Goal: Obtain resource: Download file/media

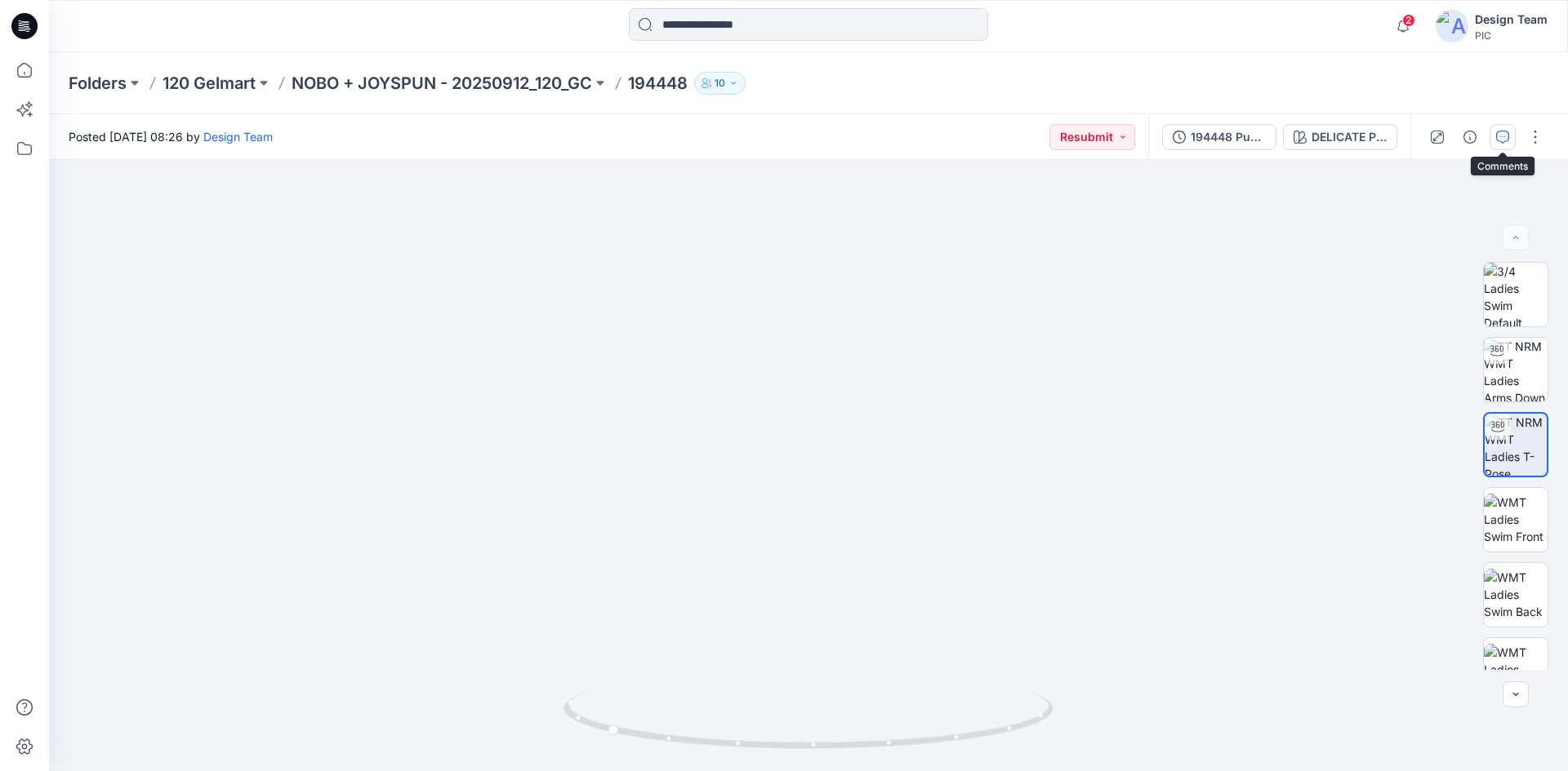
click at [1495, 137] on button "button" at bounding box center [1502, 137] width 27 height 27
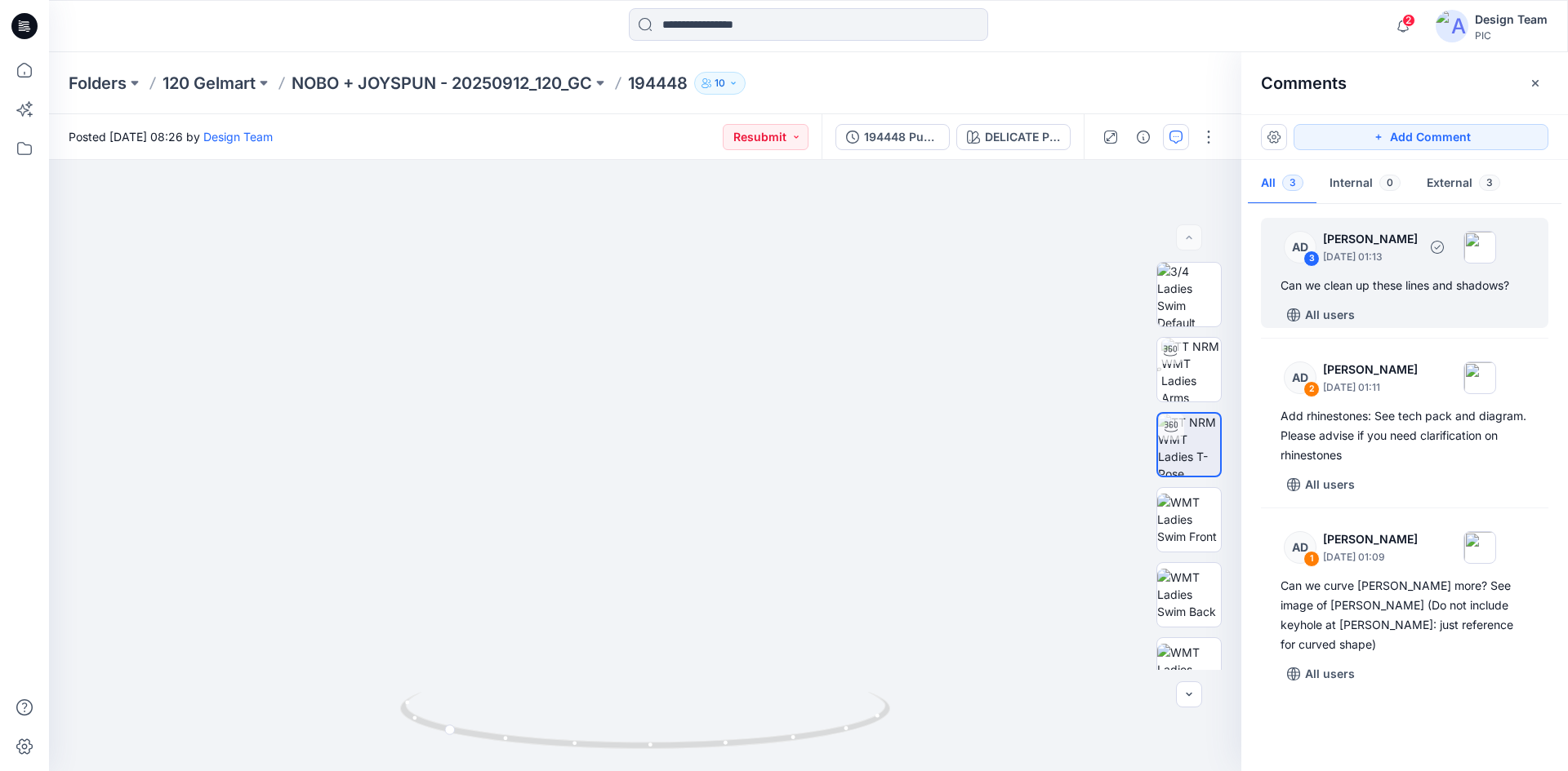
click at [1383, 269] on div "AD 3 Alex Degner September 26, 2025 01:13" at bounding box center [1383, 247] width 226 height 45
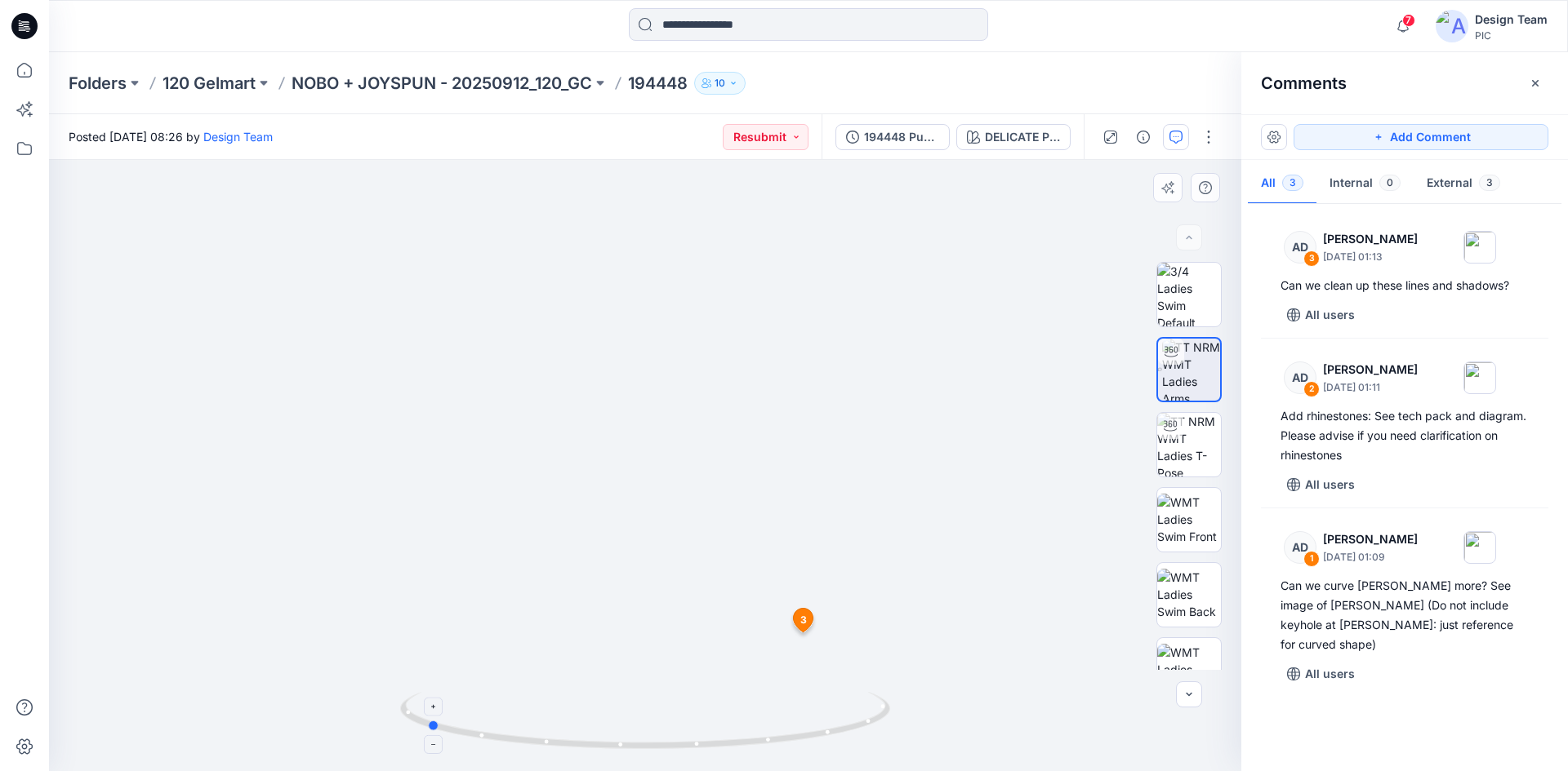
drag, startPoint x: 843, startPoint y: 733, endPoint x: 624, endPoint y: 731, distance: 219.0
click at [624, 731] on icon at bounding box center [647, 723] width 494 height 61
drag, startPoint x: 611, startPoint y: 756, endPoint x: 835, endPoint y: 729, distance: 225.6
click at [835, 729] on div at bounding box center [644, 731] width 490 height 82
drag, startPoint x: 858, startPoint y: 727, endPoint x: 657, endPoint y: 725, distance: 201.0
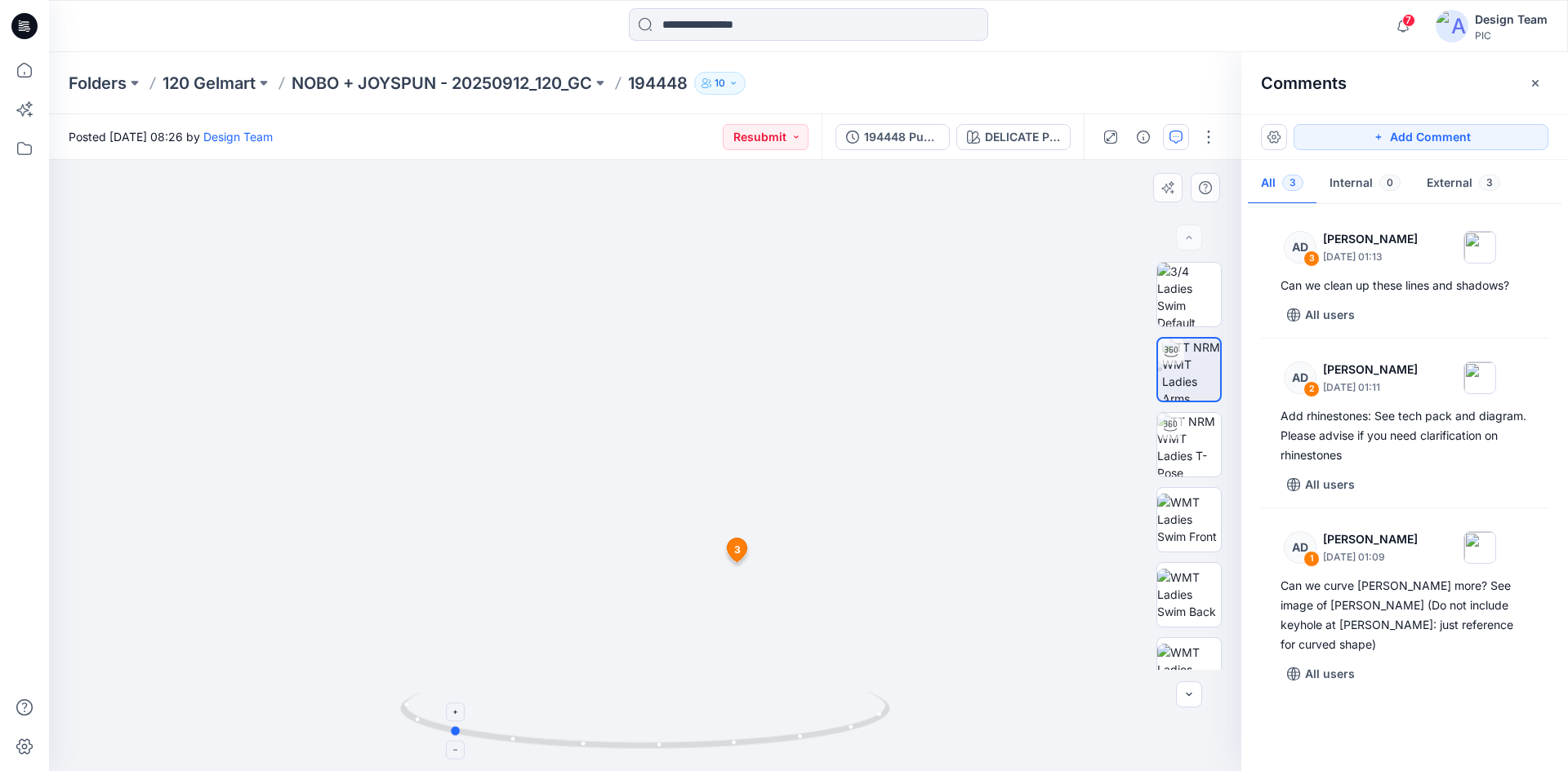
click at [657, 725] on icon at bounding box center [647, 723] width 494 height 61
drag, startPoint x: 756, startPoint y: 747, endPoint x: 488, endPoint y: 738, distance: 268.2
click at [488, 738] on icon at bounding box center [647, 723] width 494 height 61
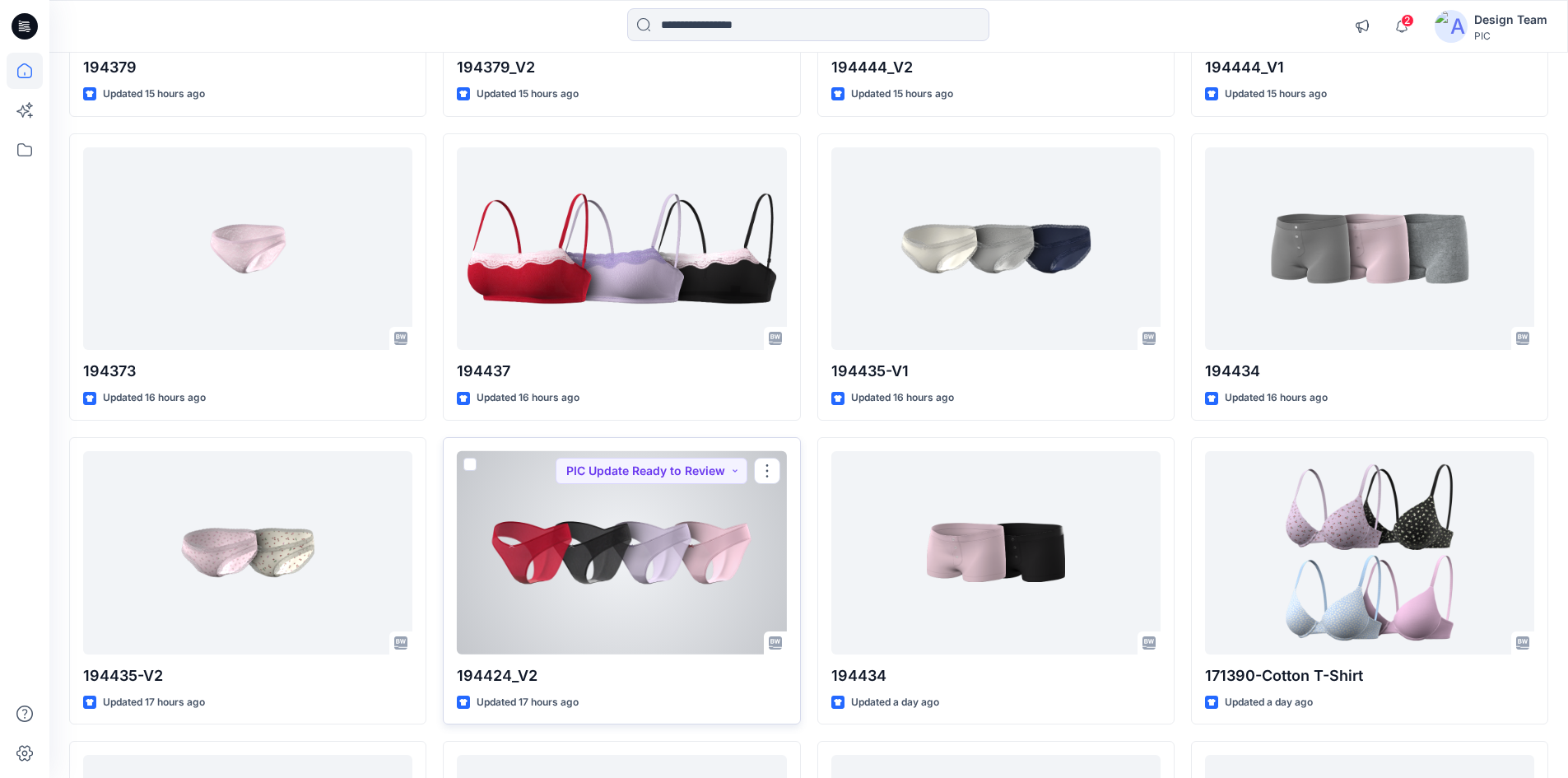
scroll to position [1840, 0]
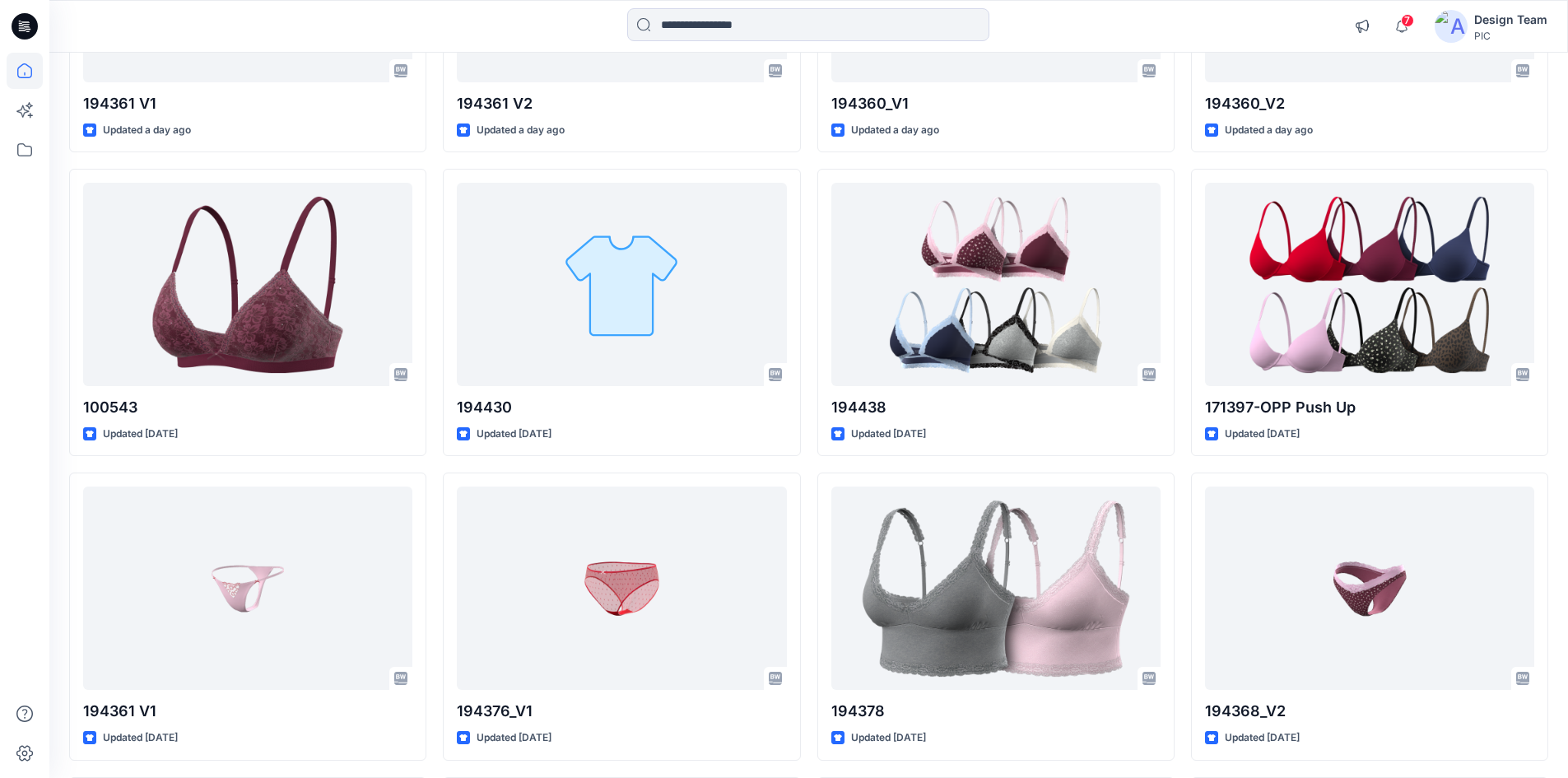
scroll to position [2801, 0]
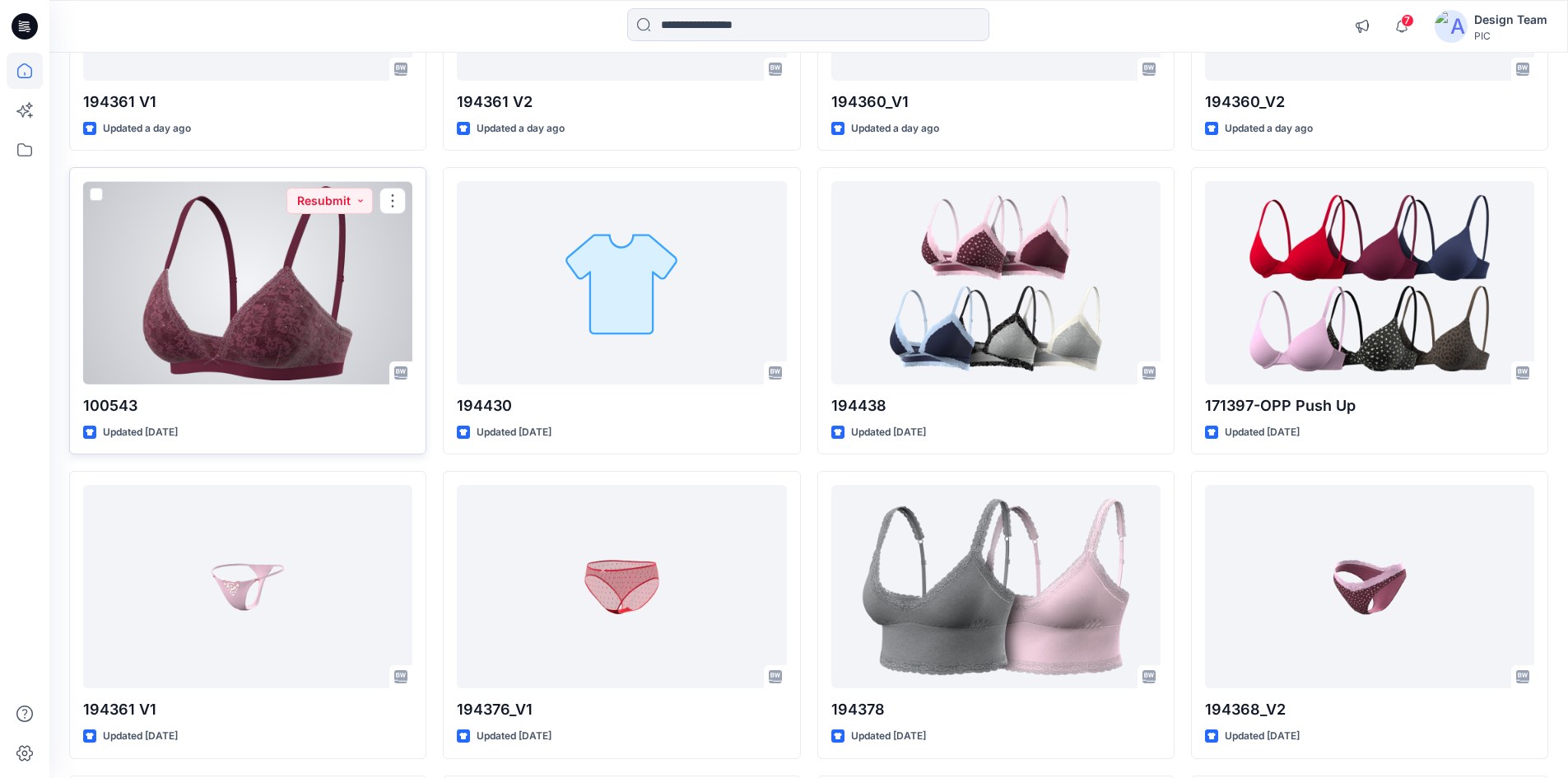
click at [302, 338] on div at bounding box center [248, 282] width 330 height 204
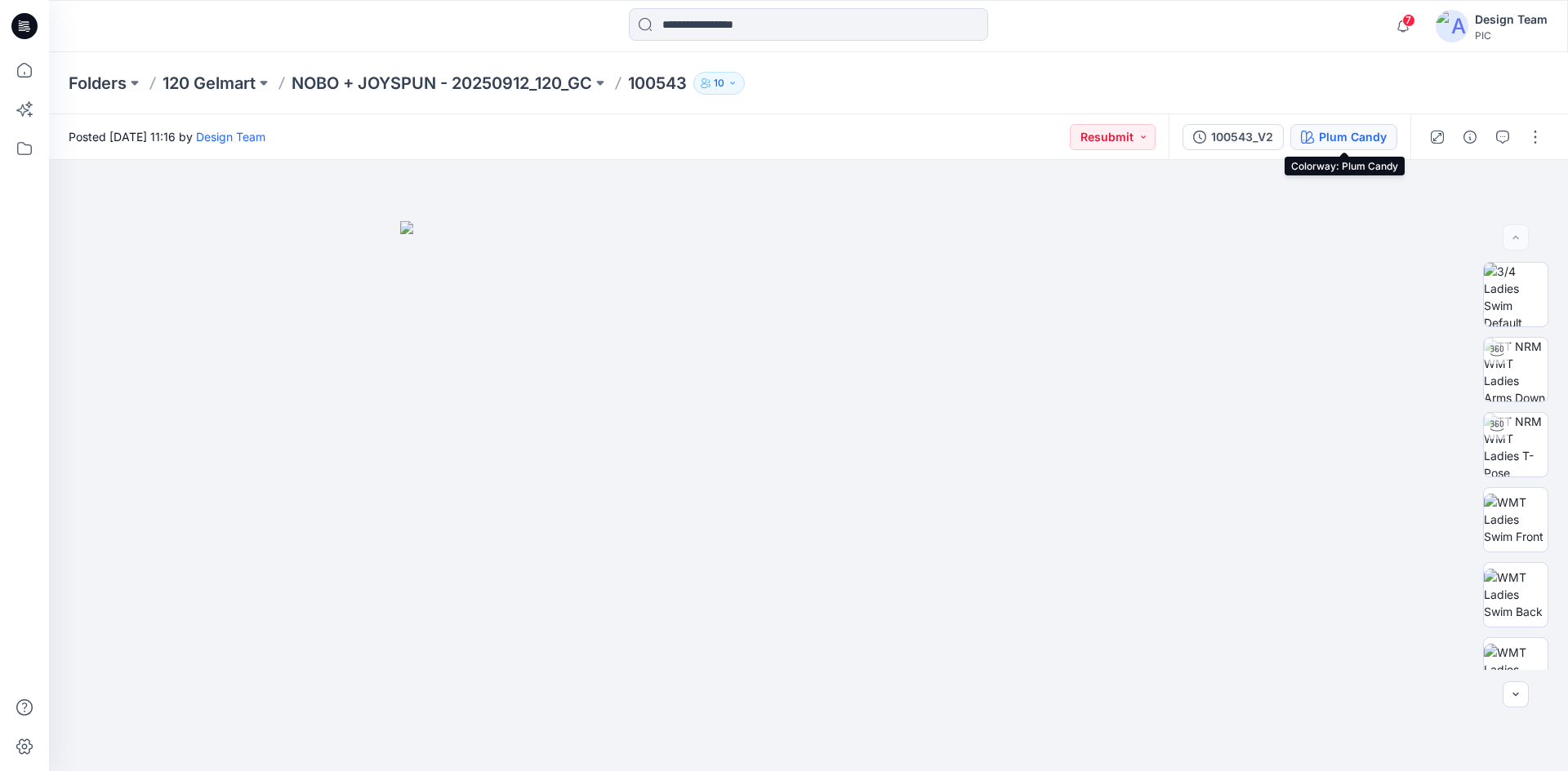
click at [1334, 137] on div "Plum Candy" at bounding box center [1352, 137] width 68 height 18
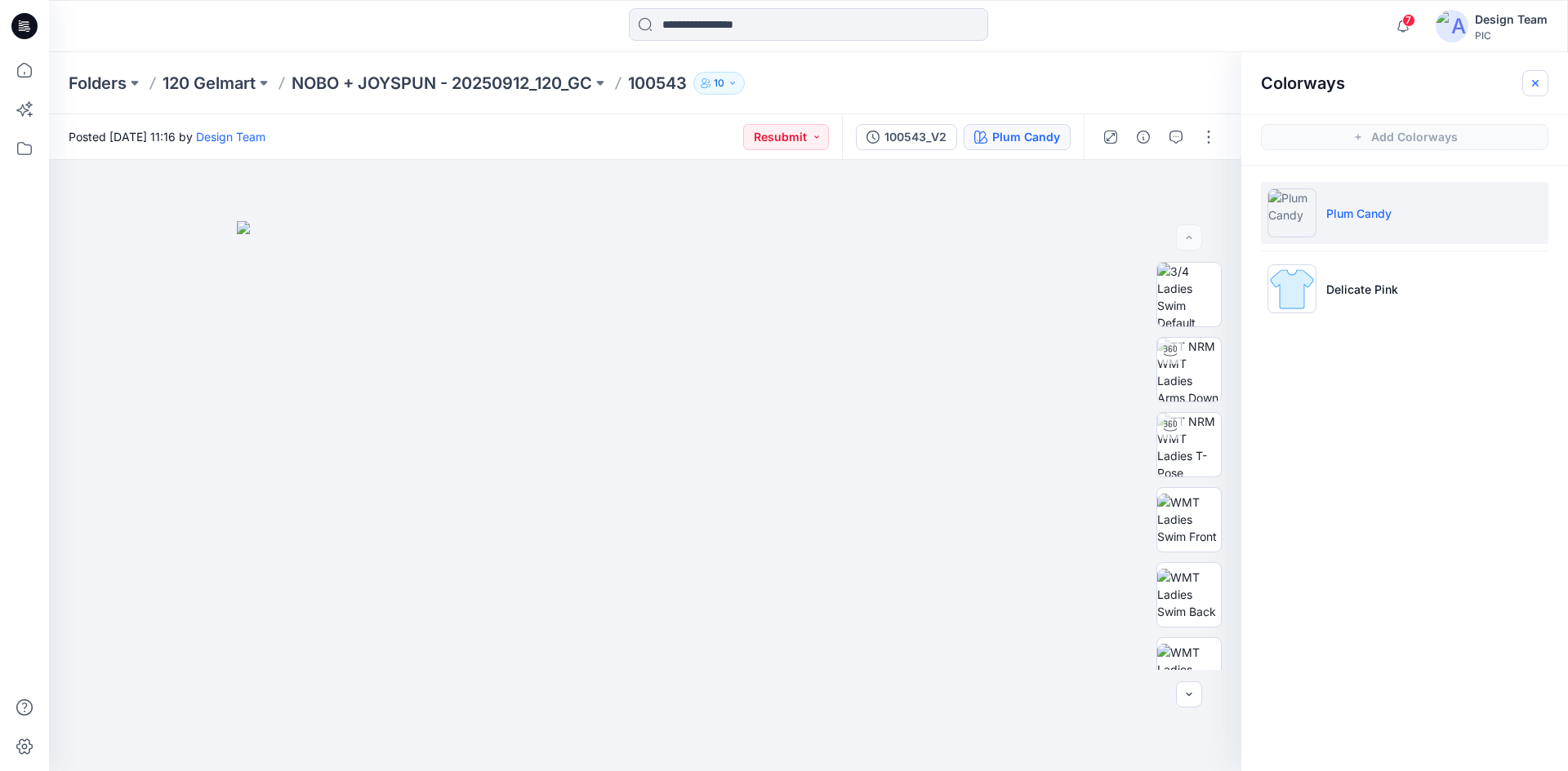
click at [1536, 80] on icon "button" at bounding box center [1535, 83] width 13 height 13
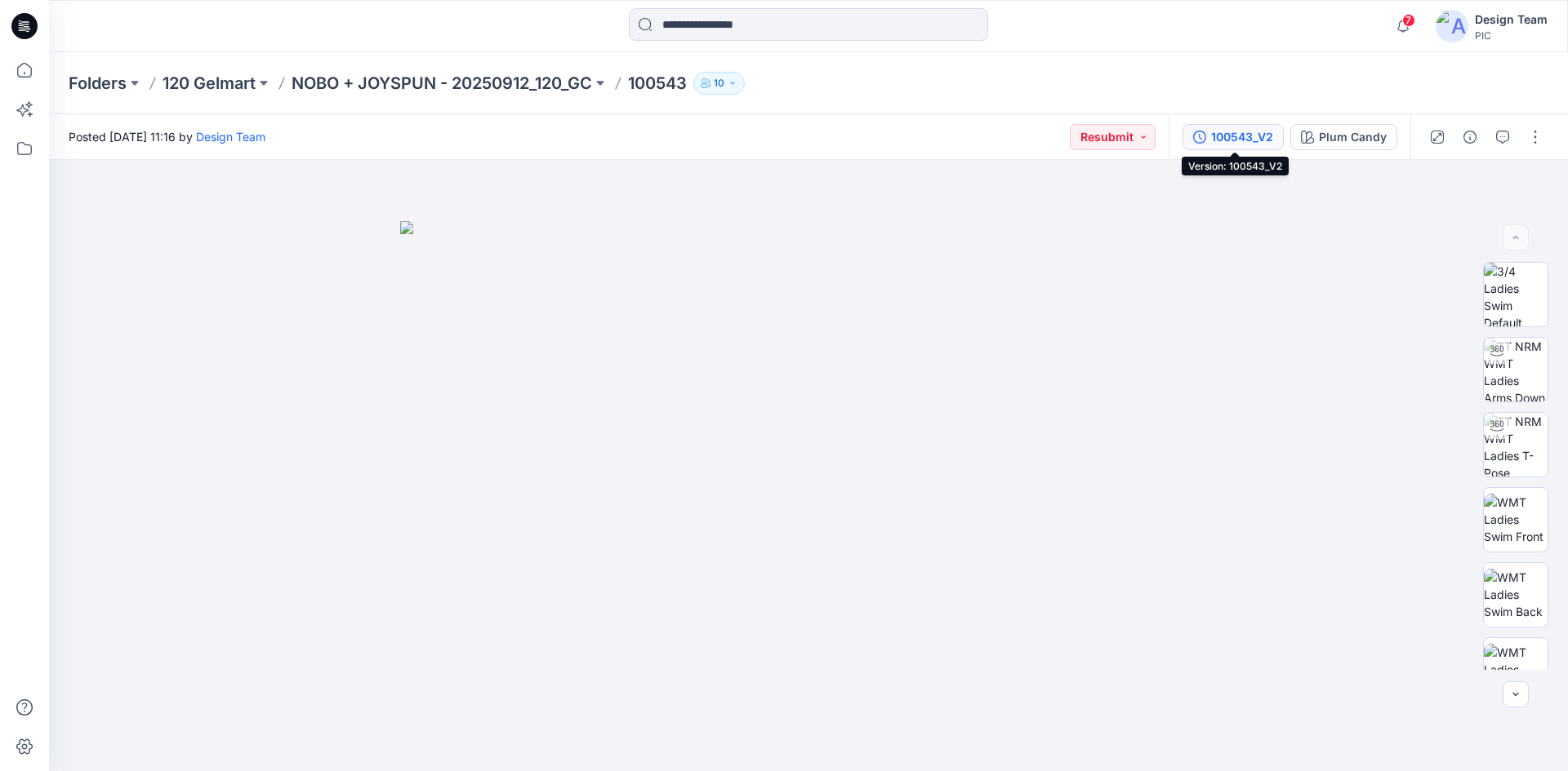
click at [1262, 144] on div "100543_V2" at bounding box center [1242, 137] width 62 height 18
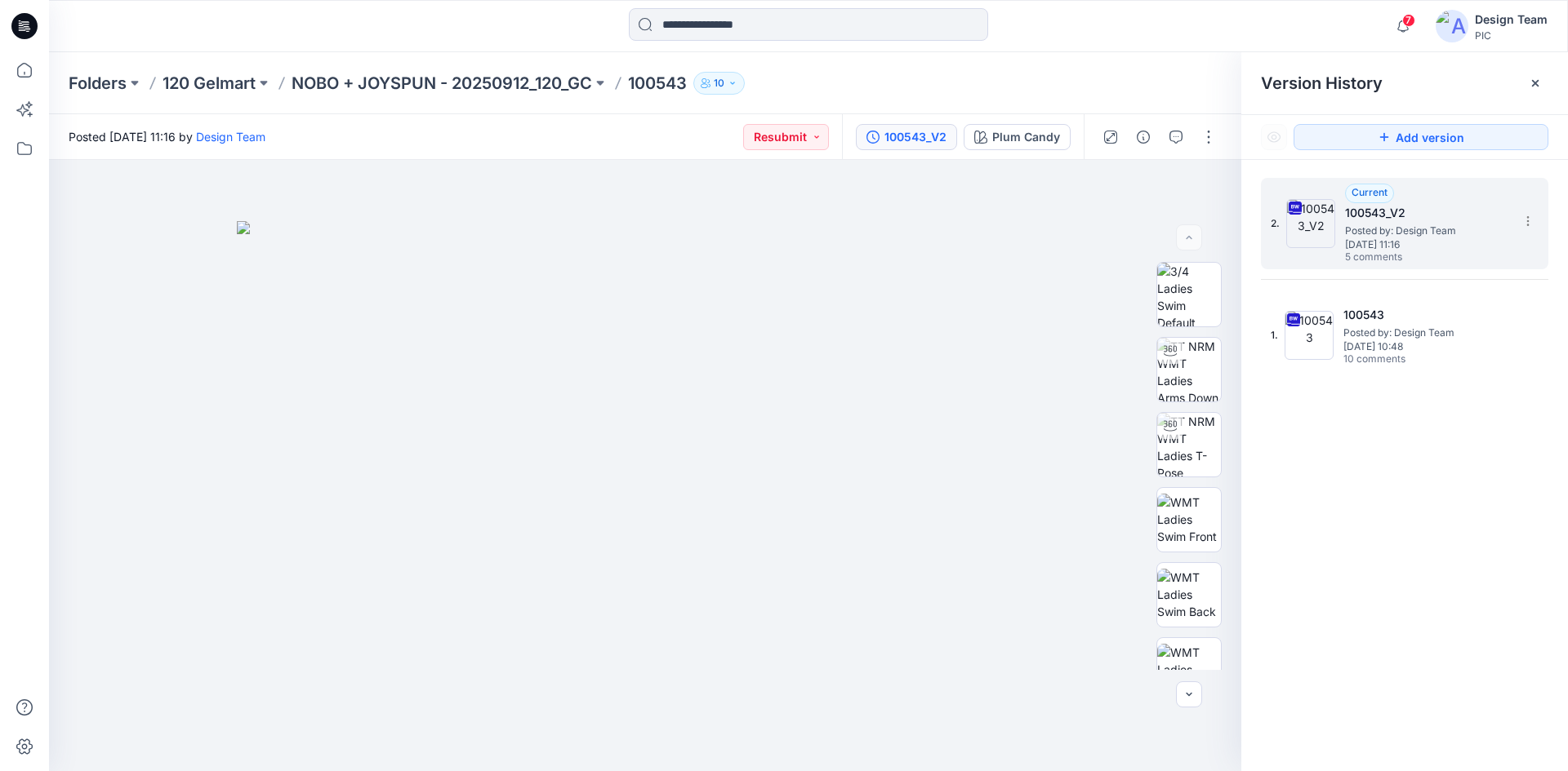
click at [1386, 232] on span "Posted by: Design Team" at bounding box center [1427, 230] width 163 height 17
click at [1520, 223] on section at bounding box center [1527, 221] width 27 height 27
click at [1478, 249] on span "Download Source BW File" at bounding box center [1445, 253] width 137 height 20
click at [1181, 138] on icon "button" at bounding box center [1175, 137] width 13 height 13
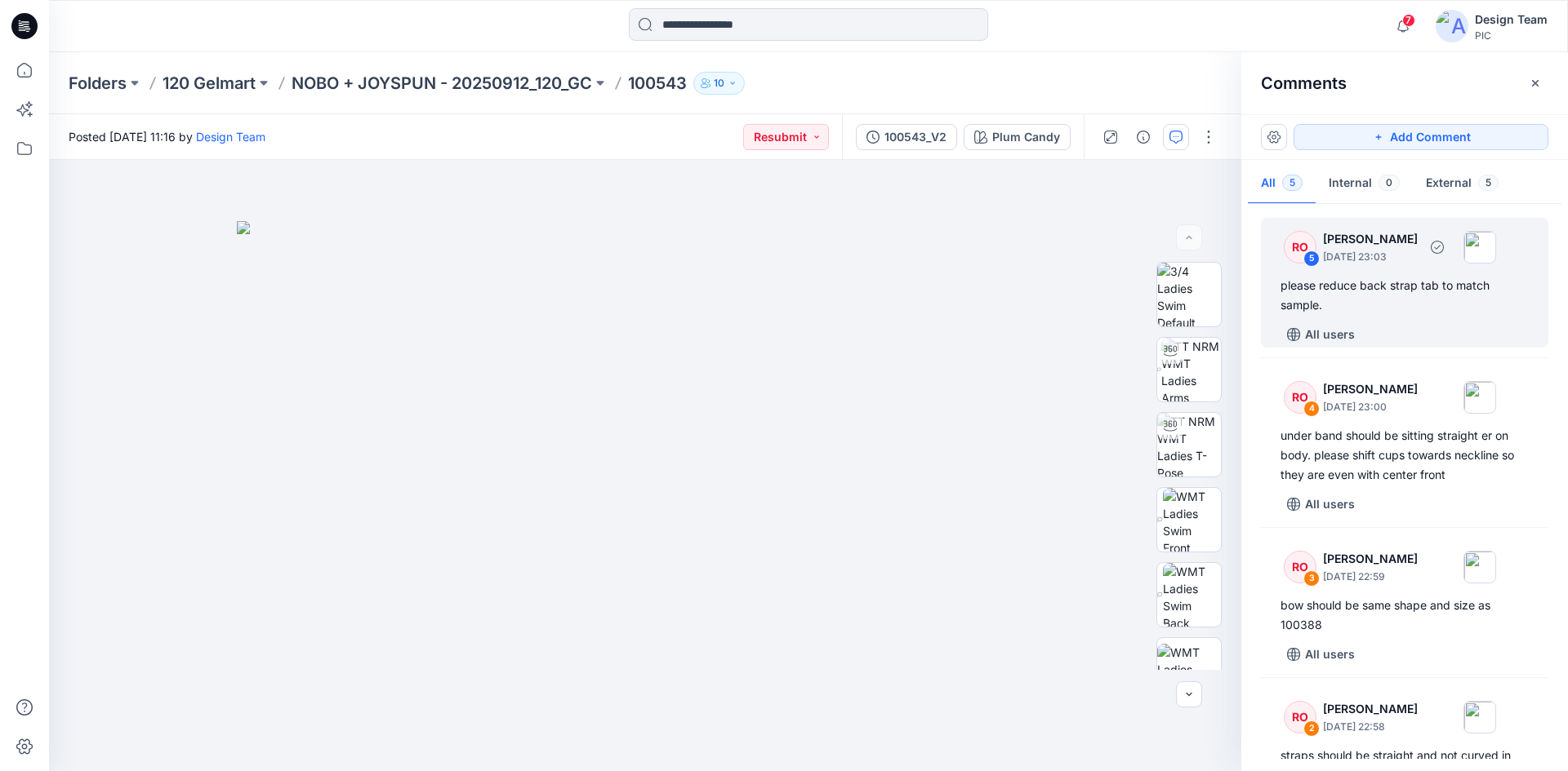
click at [1377, 310] on div "please reduce back strap tab to match sample." at bounding box center [1405, 295] width 248 height 39
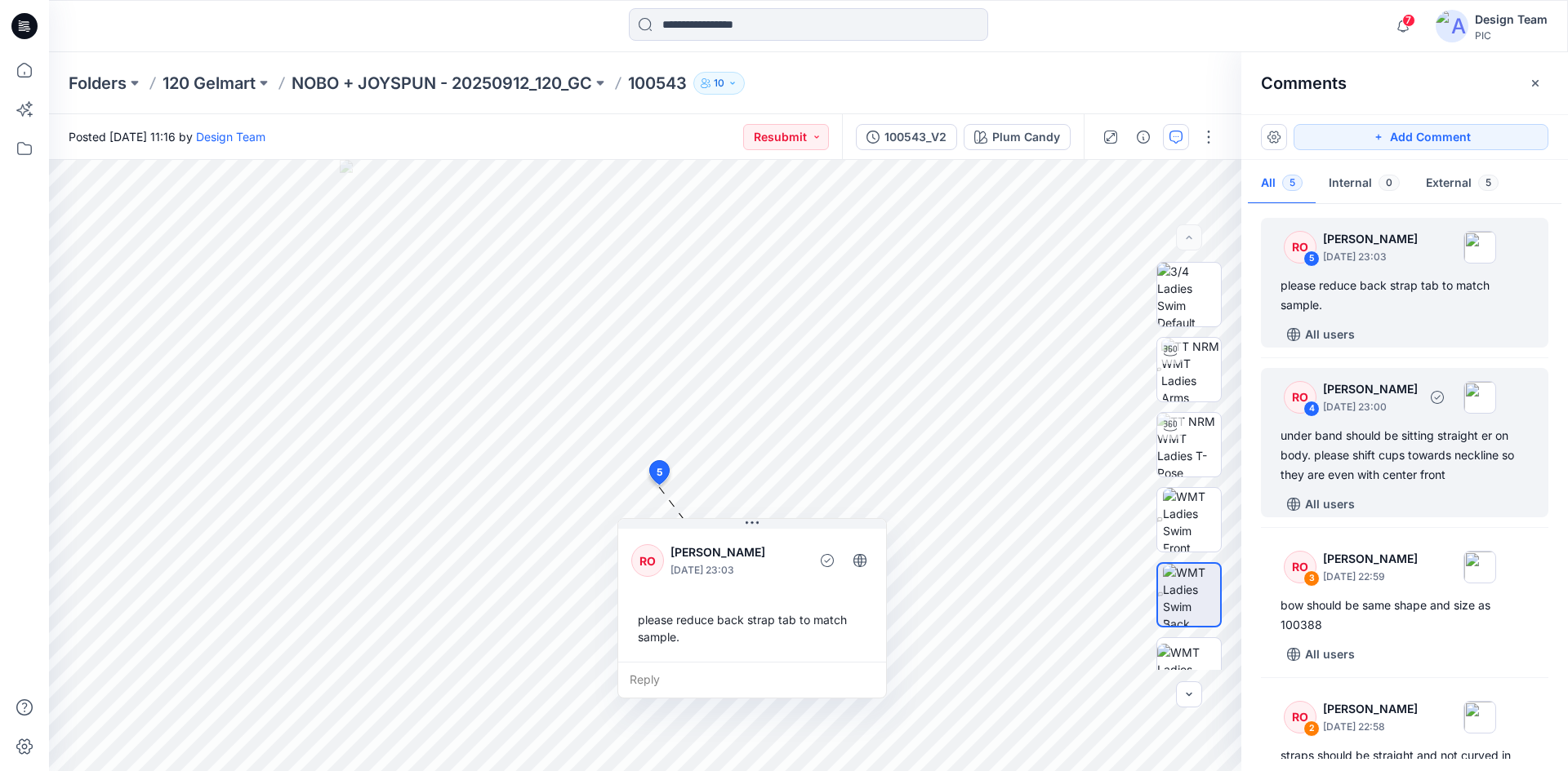
click at [1409, 426] on div "under band should be sitting straight er on body. please shift cups towards nec…" at bounding box center [1405, 456] width 248 height 59
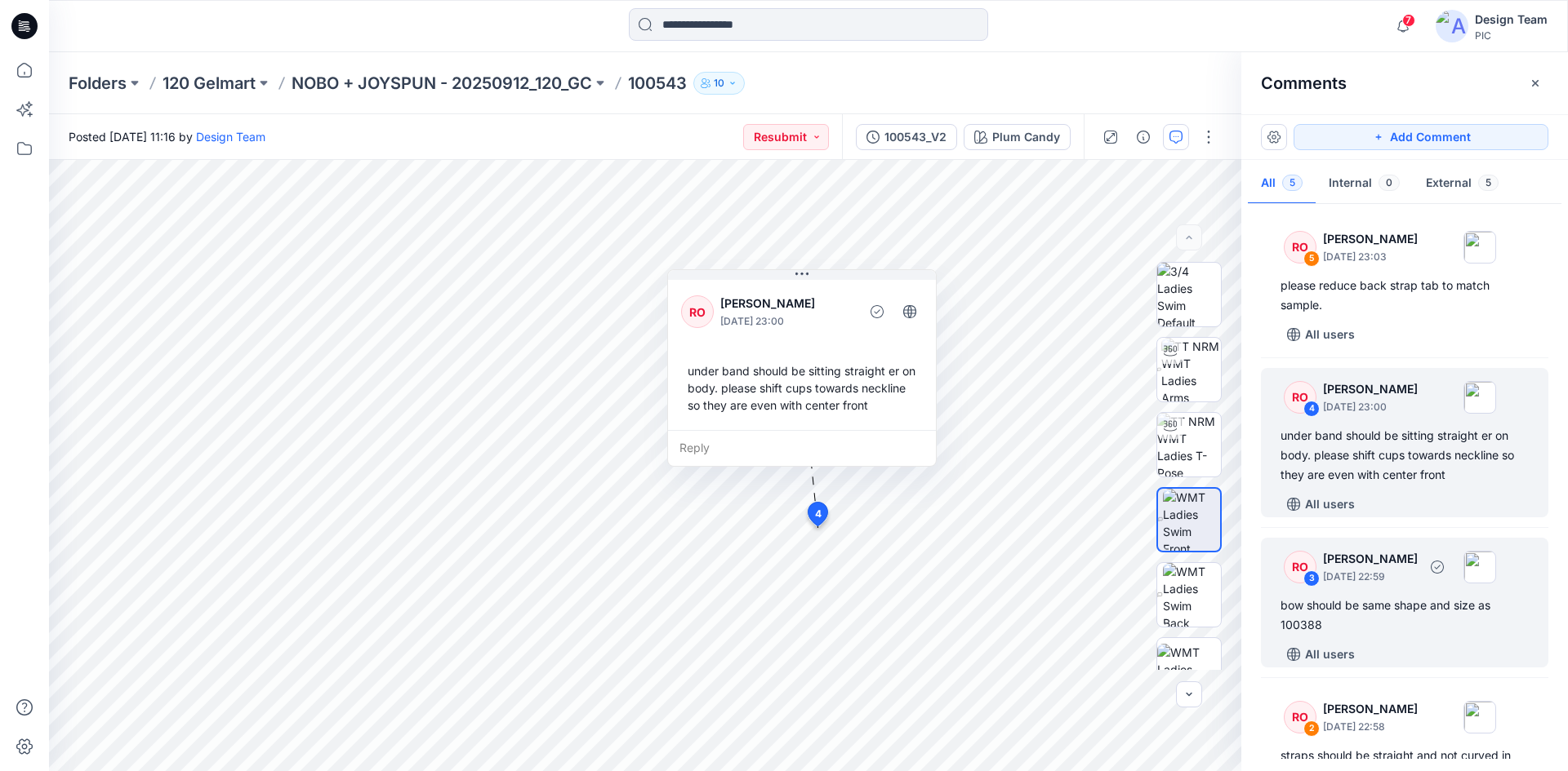
click at [1411, 600] on div "bow should be same shape and size as 100388" at bounding box center [1405, 615] width 248 height 39
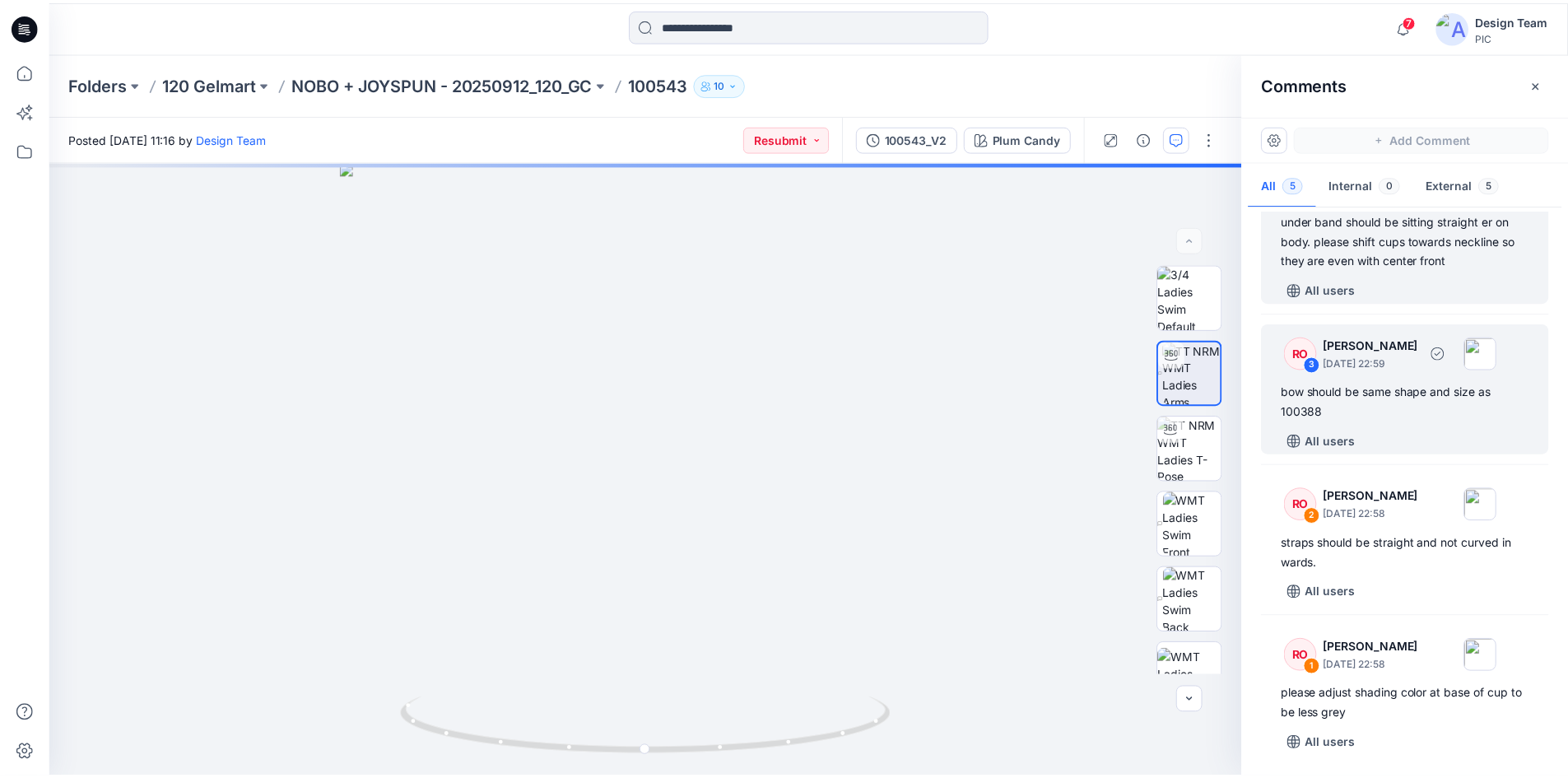
scroll to position [221, 0]
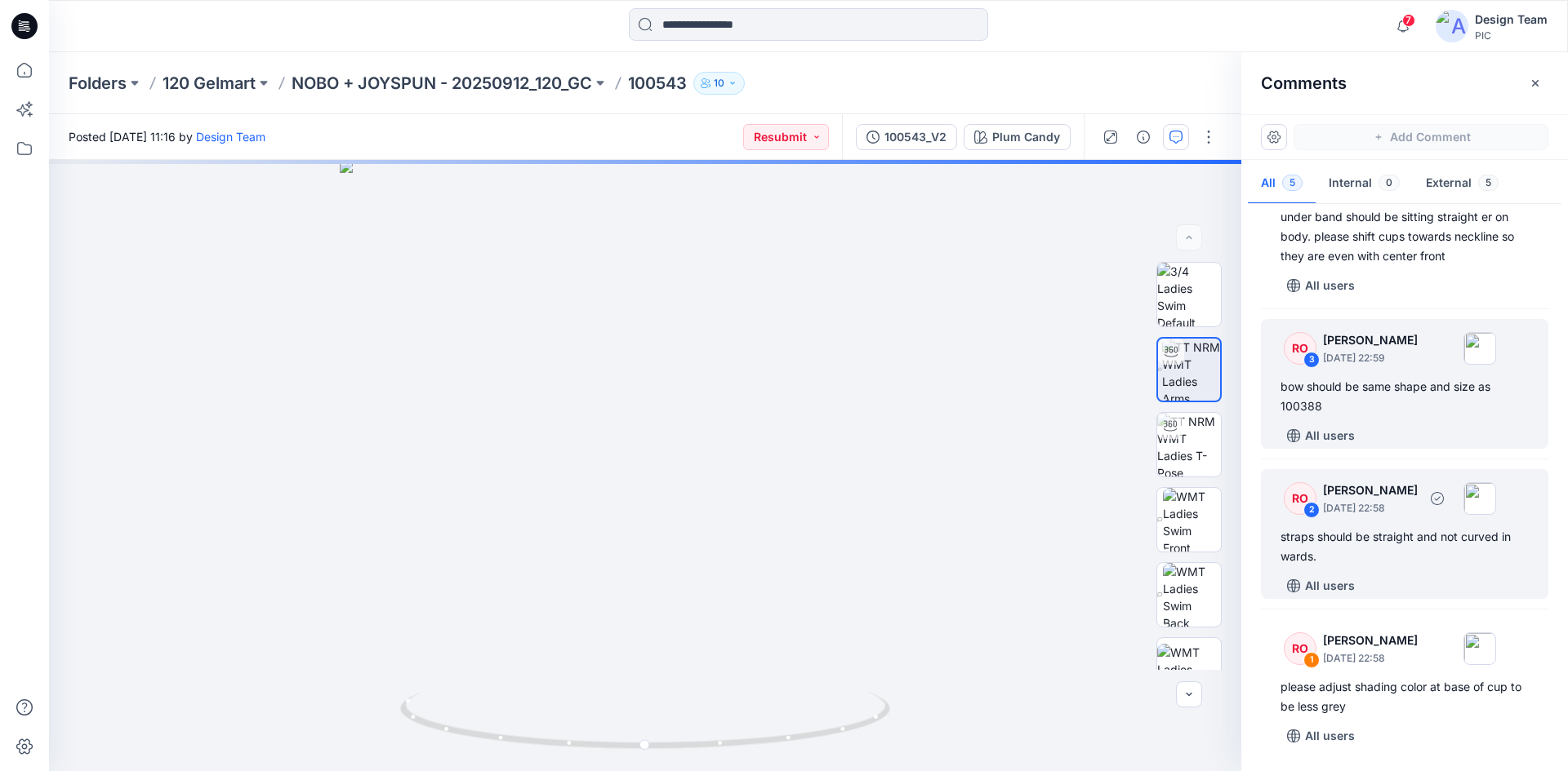
click at [1392, 522] on div "RO 2 Raquel Ortiz October 01, 2025 22:58 straps should be straight and not curv…" at bounding box center [1405, 535] width 288 height 130
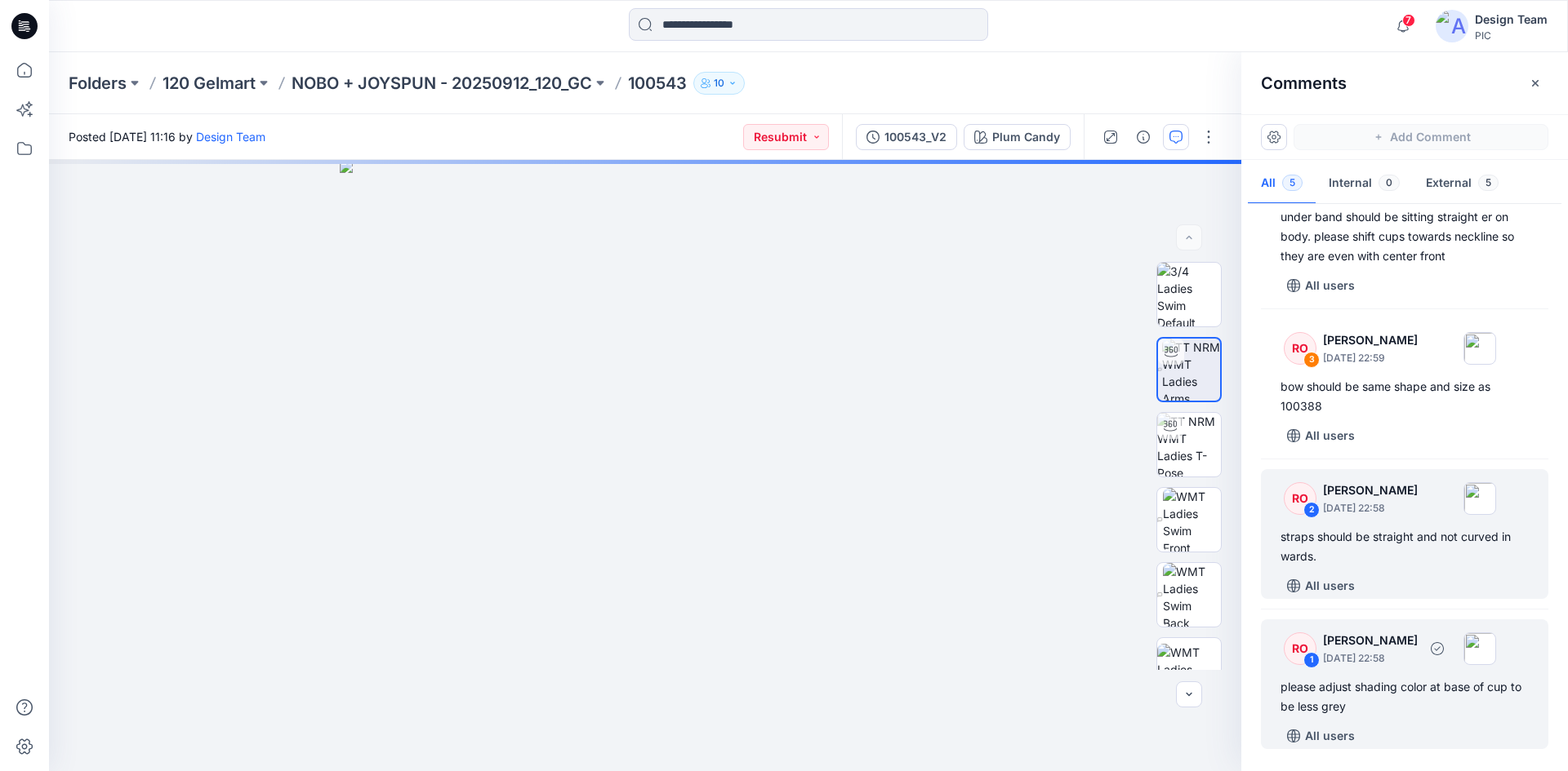
click at [1384, 698] on div "please adjust shading color at base of cup to be less grey" at bounding box center [1405, 697] width 248 height 39
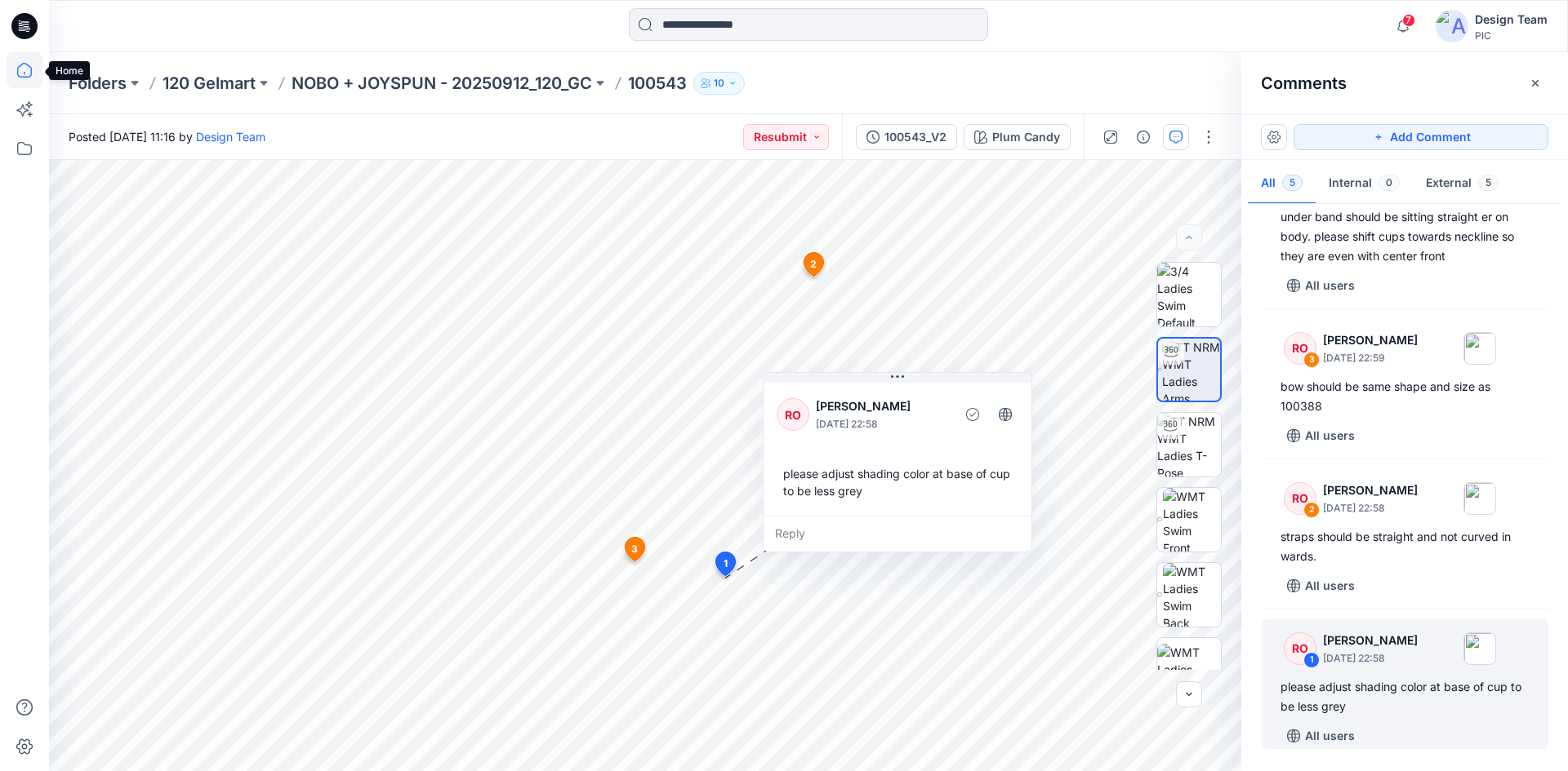
click at [31, 67] on icon at bounding box center [24, 70] width 15 height 15
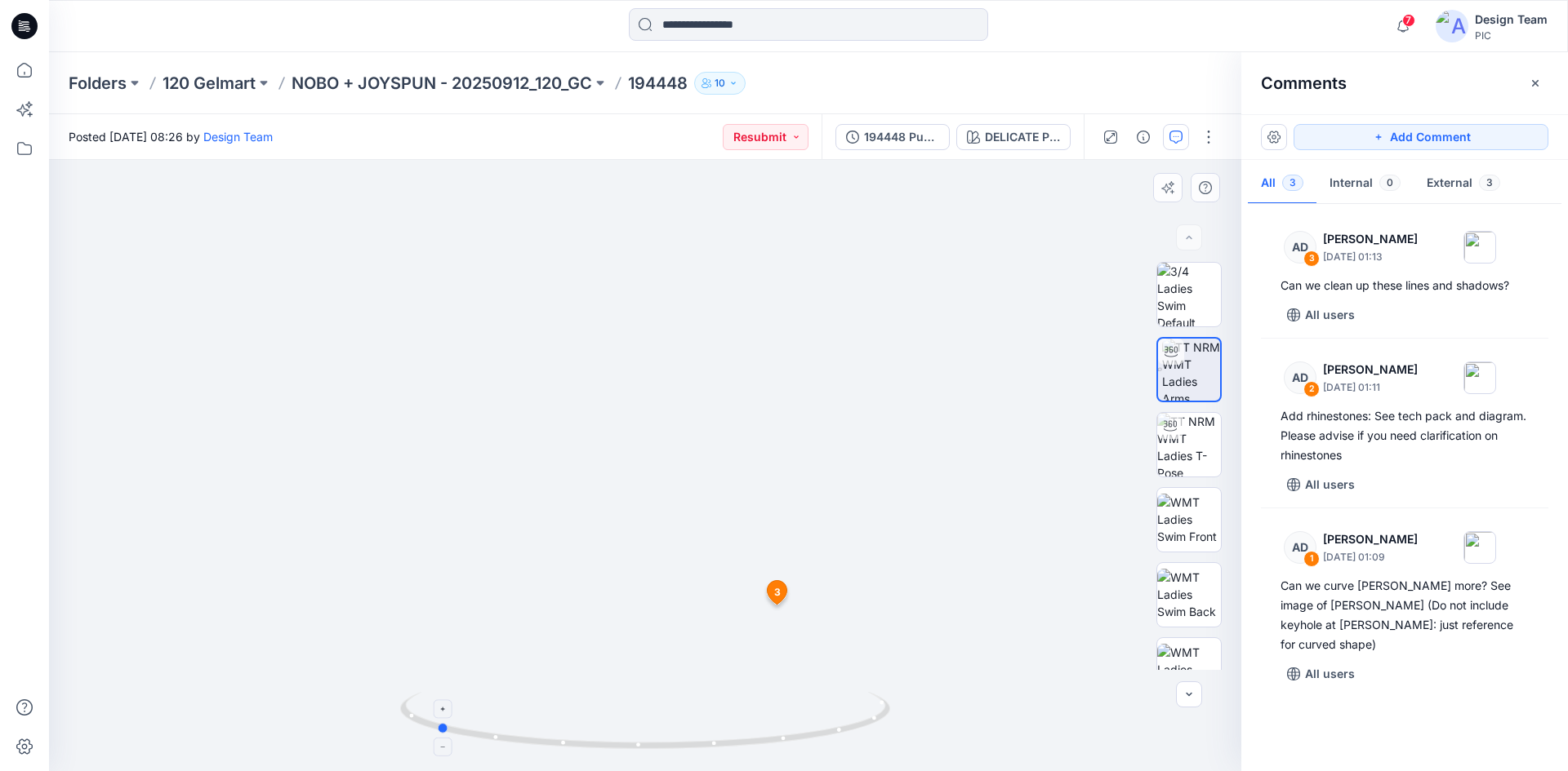
drag, startPoint x: 831, startPoint y: 738, endPoint x: 597, endPoint y: 745, distance: 234.1
click at [597, 745] on icon at bounding box center [647, 723] width 494 height 61
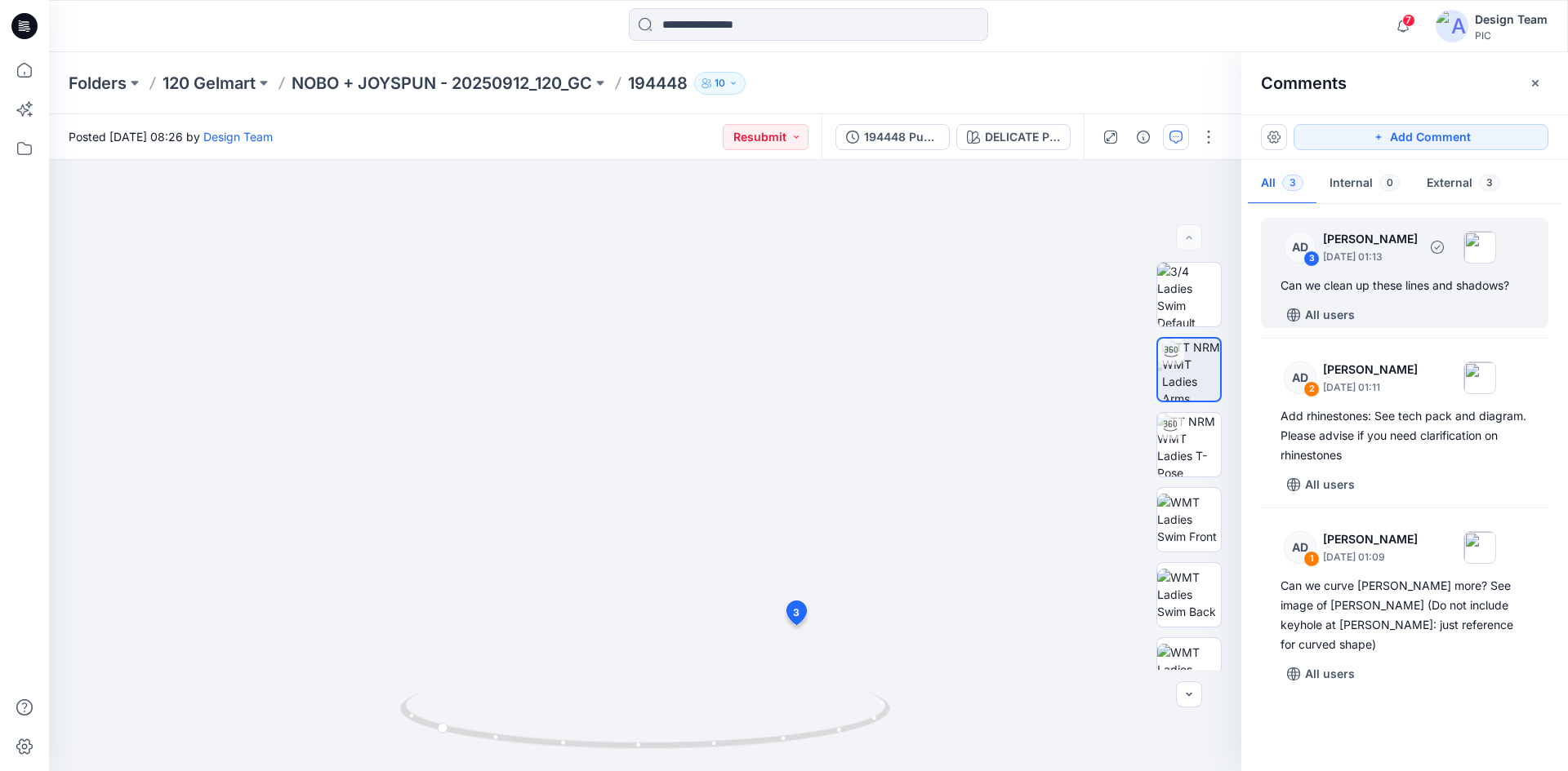
click at [1432, 293] on div "Can we clean up these lines and shadows?" at bounding box center [1405, 286] width 248 height 20
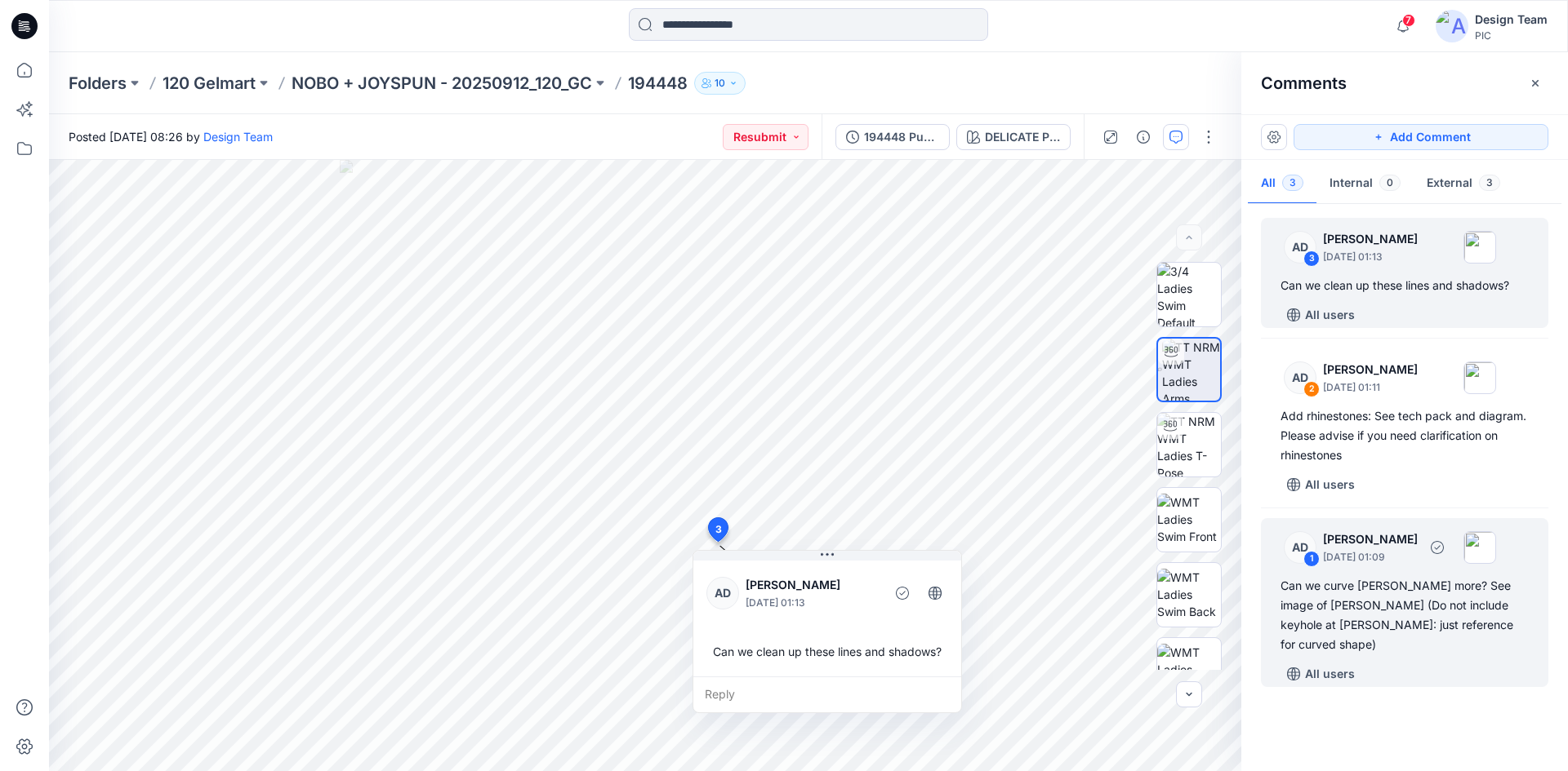
click at [1408, 589] on div "Can we curve [PERSON_NAME] more? See image of [PERSON_NAME] (Do not include key…" at bounding box center [1405, 615] width 248 height 79
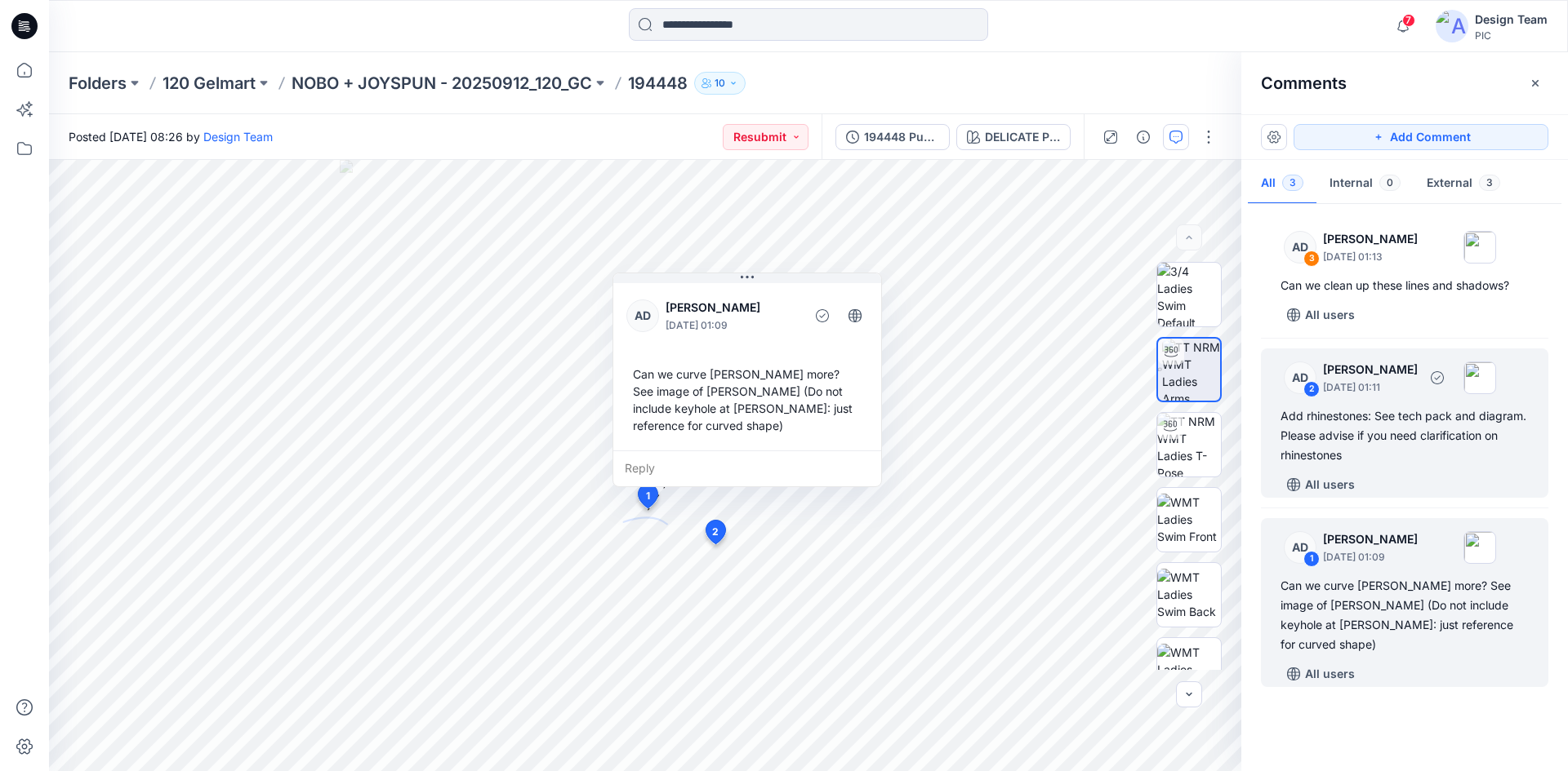
drag, startPoint x: 1400, startPoint y: 447, endPoint x: 1403, endPoint y: 434, distance: 13.3
click at [1400, 447] on div "Add rhinestones: See tech pack and diagram. Please advise if you need clarifica…" at bounding box center [1405, 436] width 248 height 59
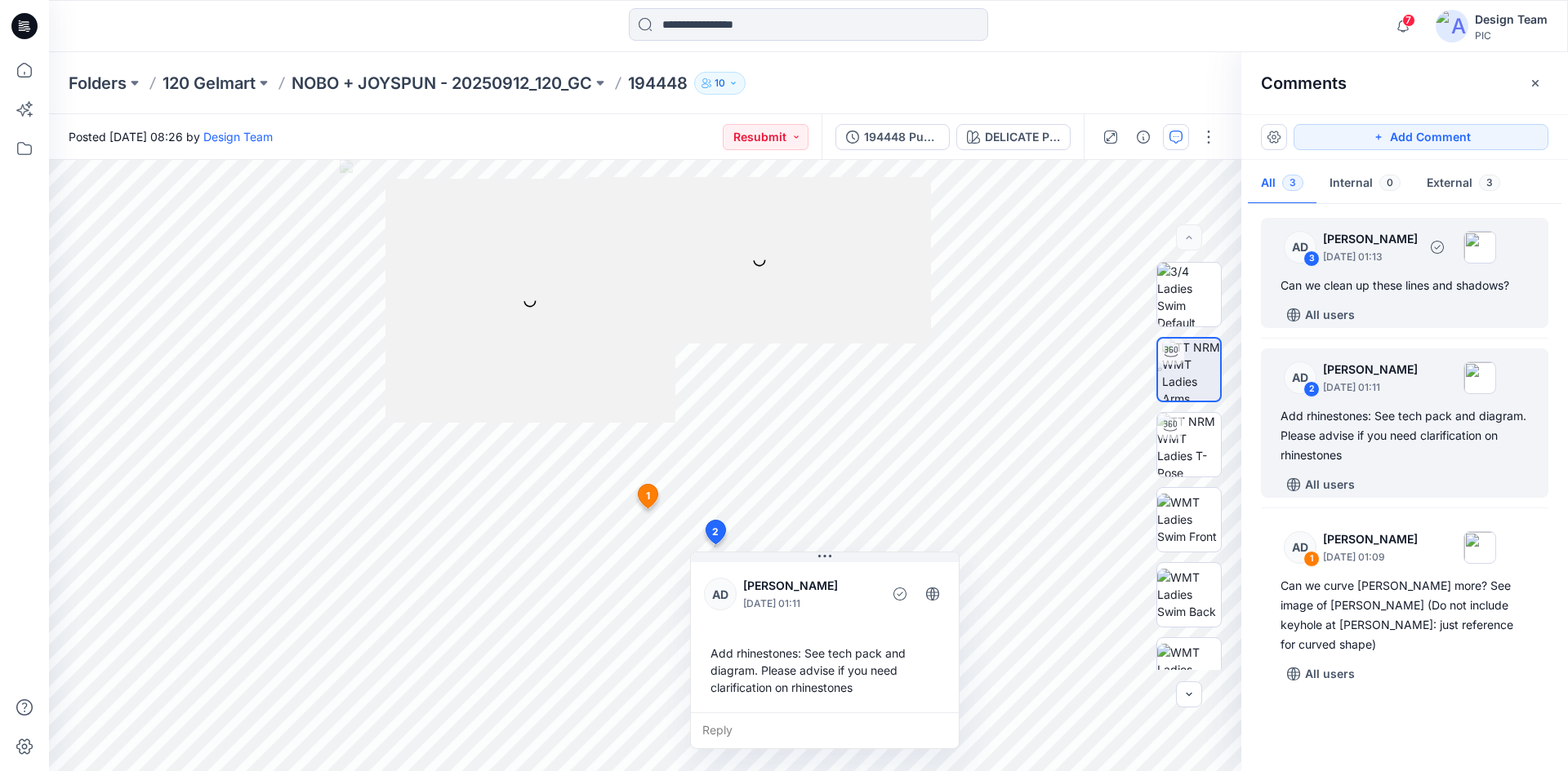
click at [1398, 290] on div "Can we clean up these lines and shadows?" at bounding box center [1405, 286] width 248 height 20
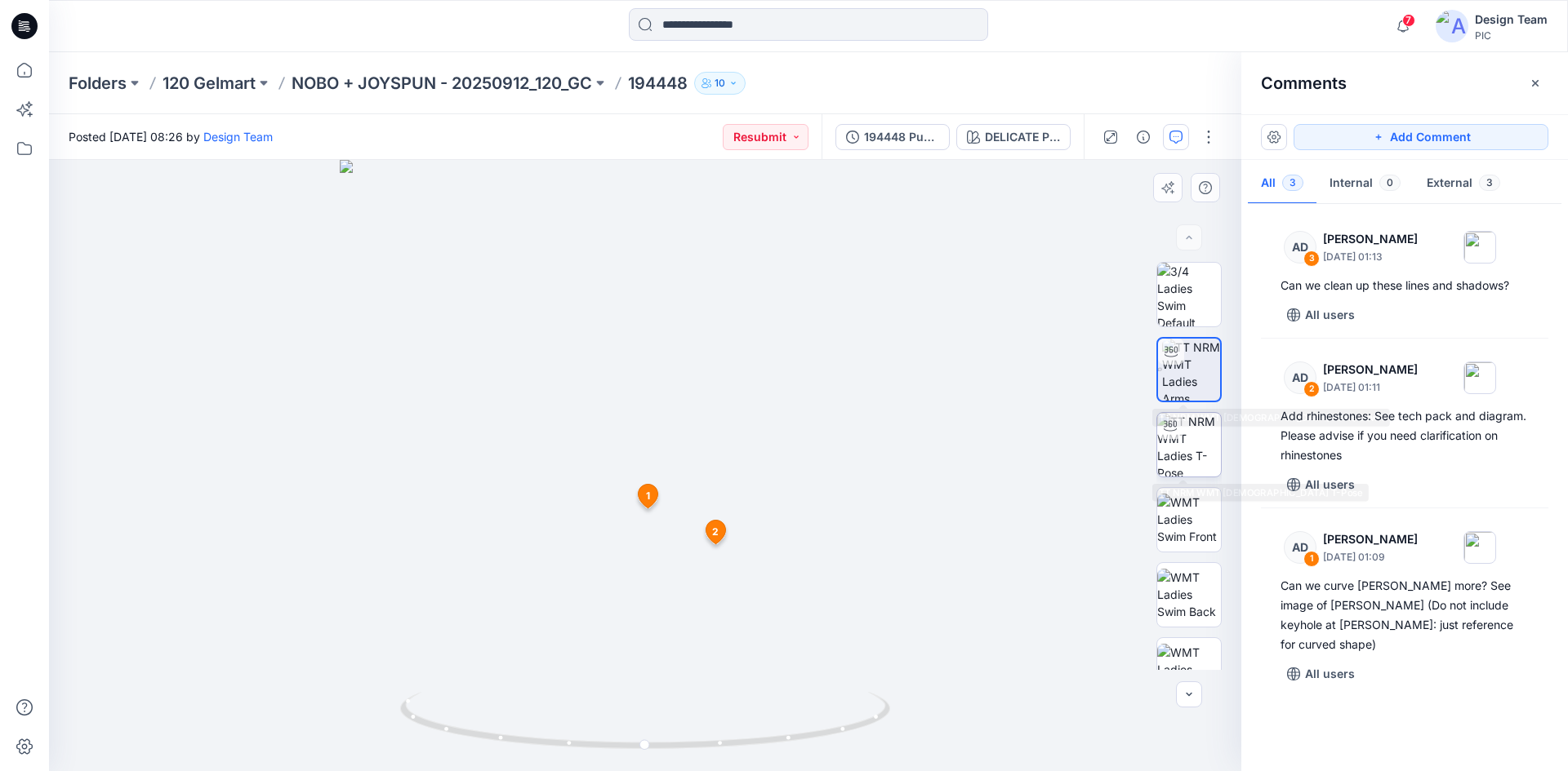
click at [1204, 435] on img at bounding box center [1189, 445] width 64 height 64
drag, startPoint x: 857, startPoint y: 729, endPoint x: 662, endPoint y: 704, distance: 196.6
click at [606, 743] on icon at bounding box center [647, 723] width 494 height 61
drag, startPoint x: 635, startPoint y: 747, endPoint x: 667, endPoint y: 742, distance: 32.4
click at [667, 742] on icon at bounding box center [647, 723] width 494 height 61
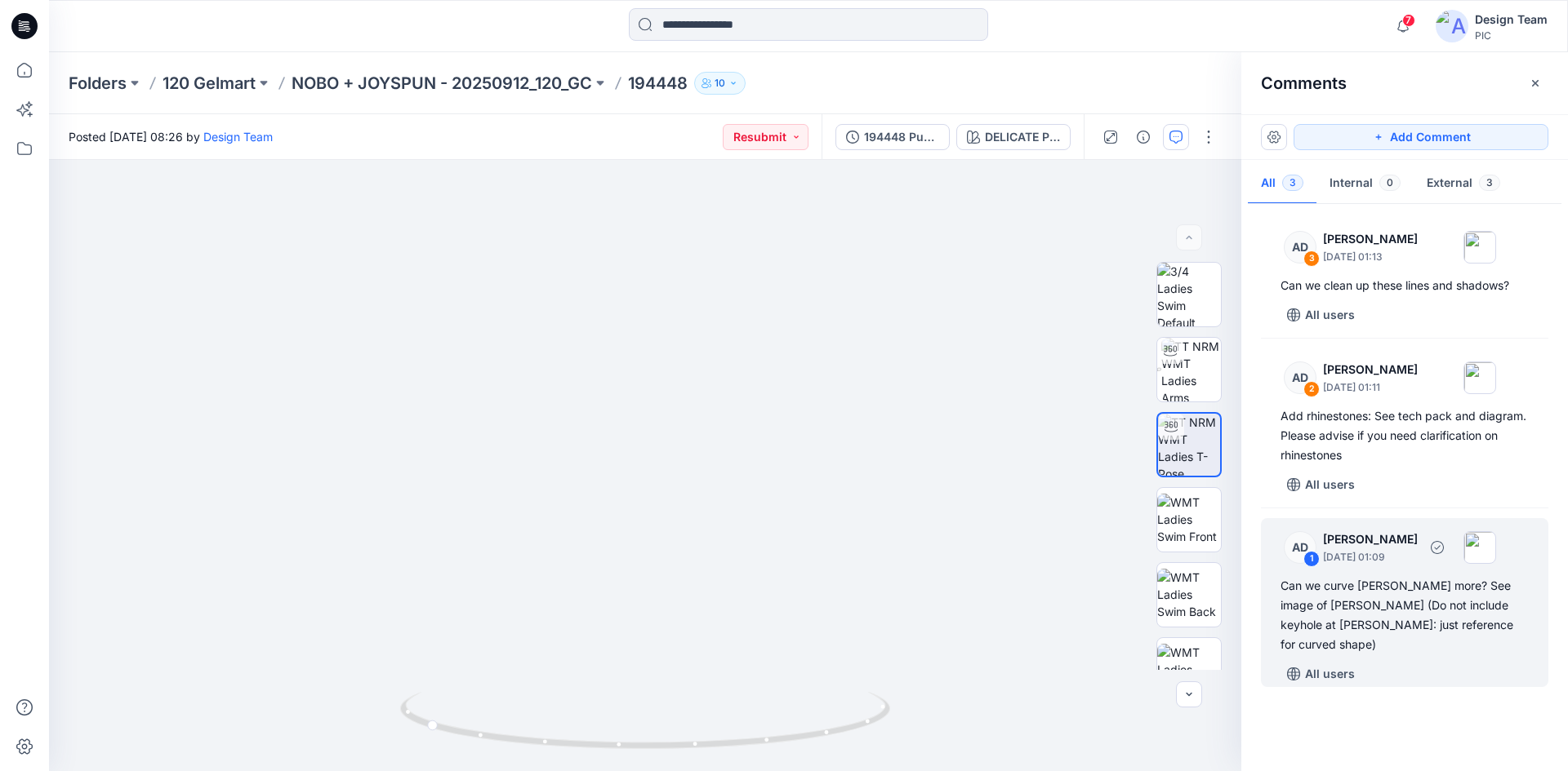
click at [1348, 622] on div "Can we curve [PERSON_NAME] more? See image of [PERSON_NAME] (Do not include key…" at bounding box center [1405, 615] width 248 height 79
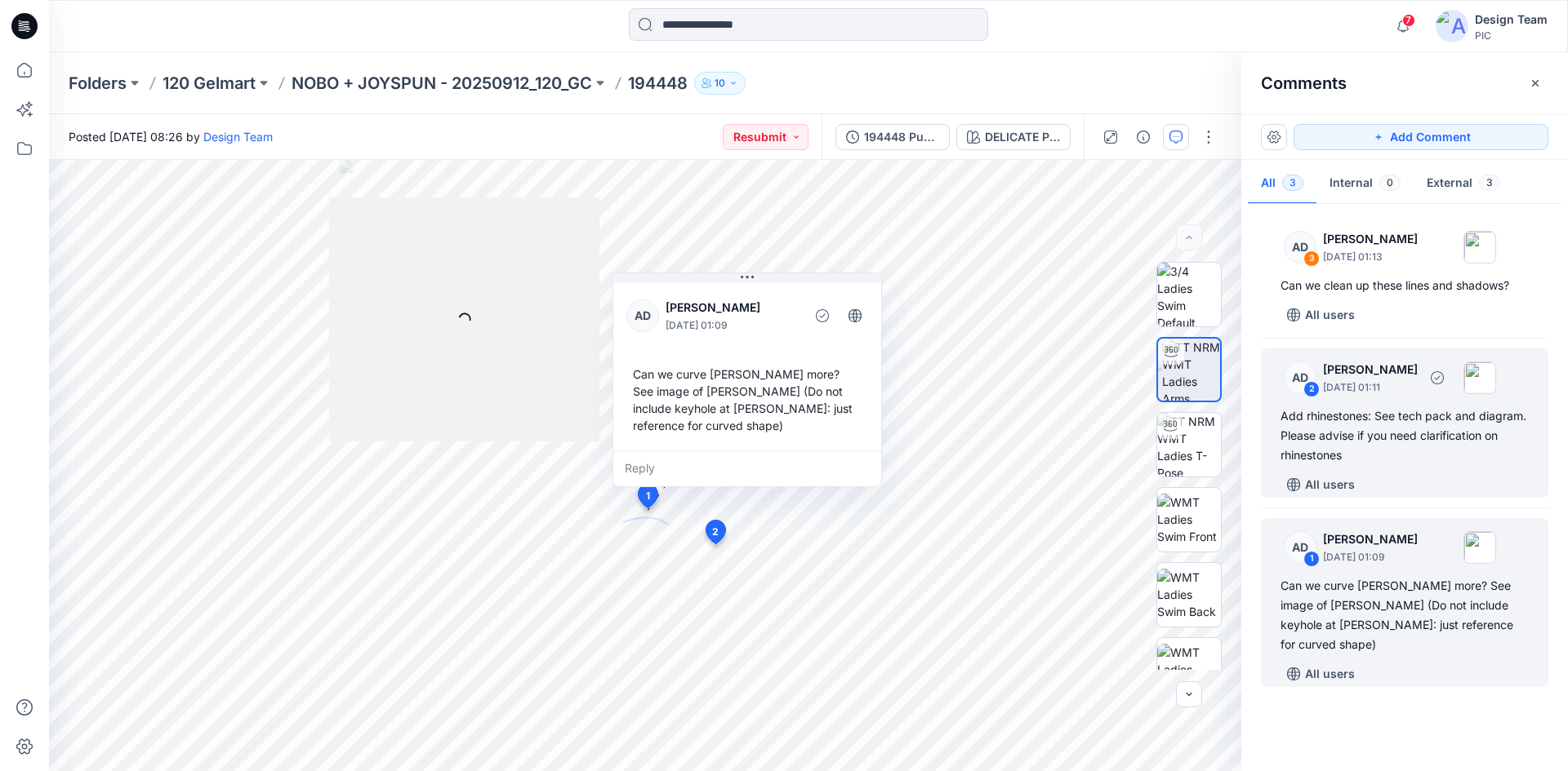
click at [1381, 464] on div "Add rhinestones: See tech pack and diagram. Please advise if you need clarifica…" at bounding box center [1405, 436] width 248 height 59
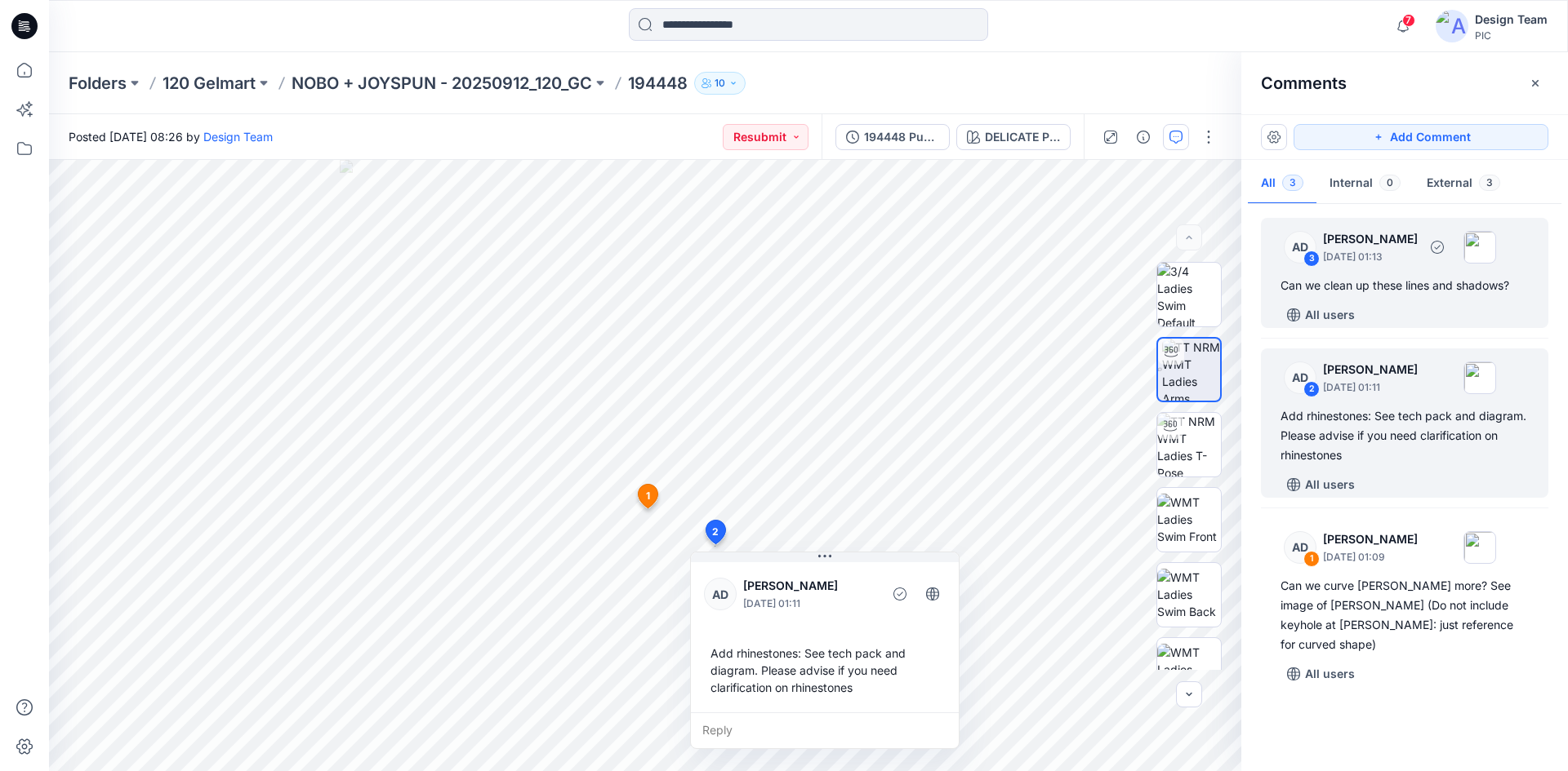
click at [1404, 307] on div "All users" at bounding box center [1414, 315] width 268 height 27
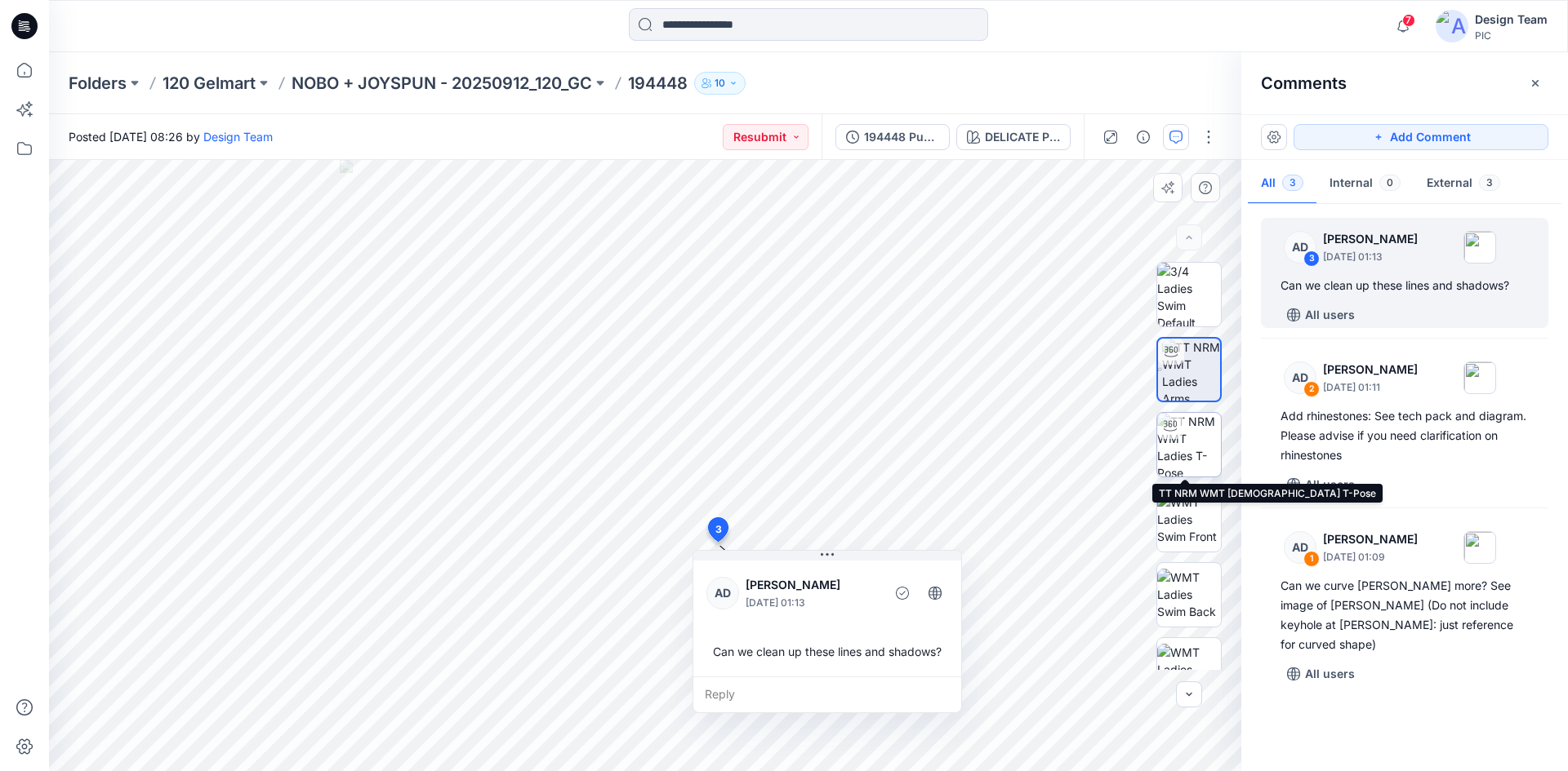
click at [1170, 438] on div at bounding box center [1170, 426] width 27 height 27
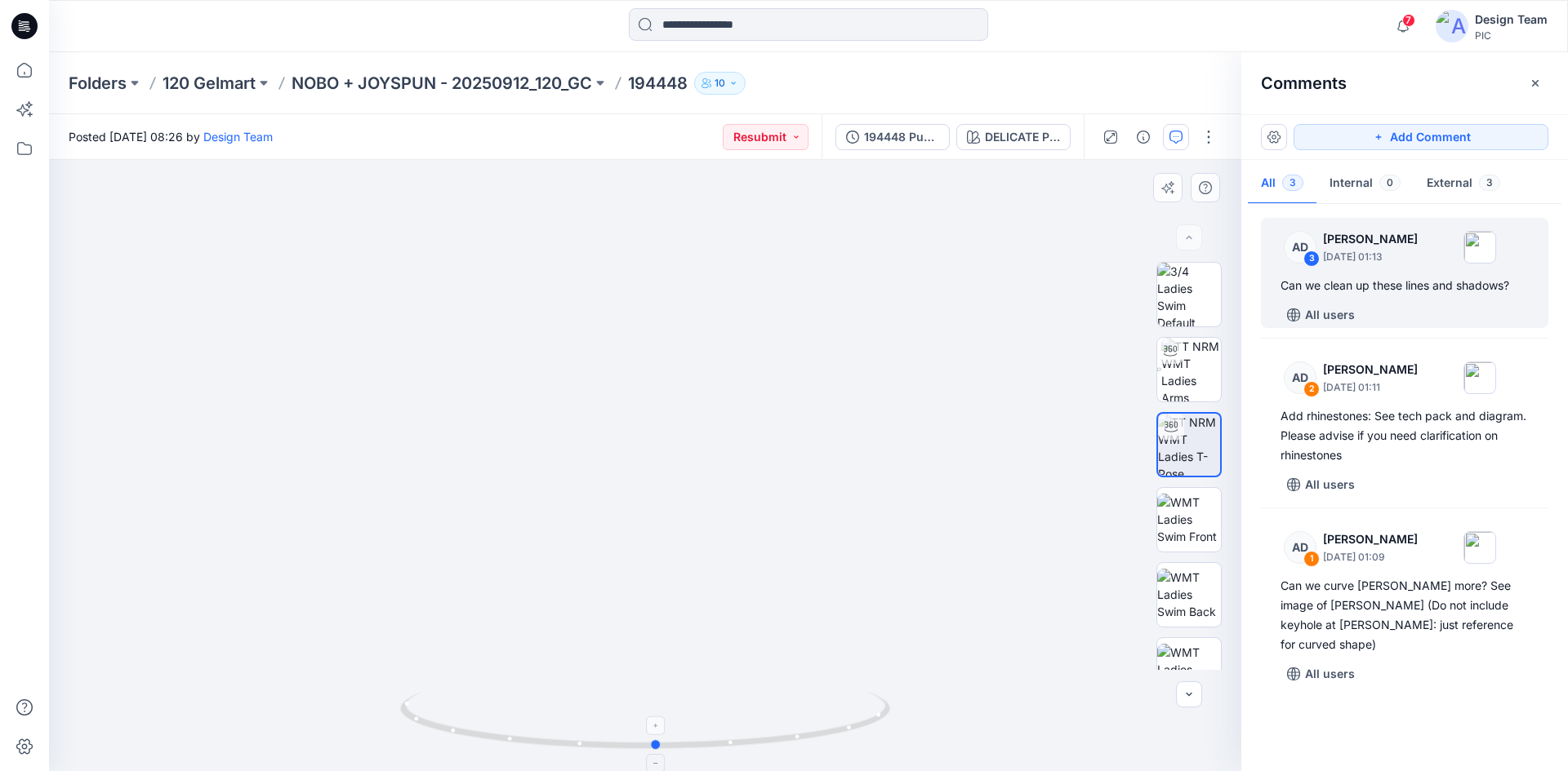
drag, startPoint x: 586, startPoint y: 748, endPoint x: 598, endPoint y: 705, distance: 44.6
click at [598, 705] on icon at bounding box center [647, 723] width 494 height 61
